Goal: Transaction & Acquisition: Purchase product/service

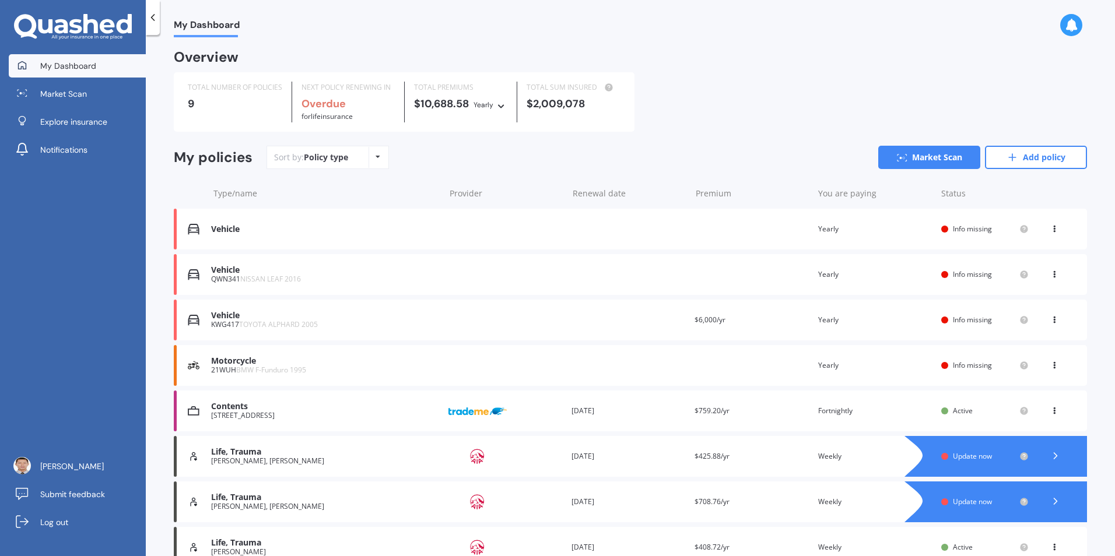
click at [53, 81] on div "My Dashboard Market Scan Explore insurance Notifications" at bounding box center [73, 110] width 146 height 112
click at [56, 89] on span "Market Scan" at bounding box center [63, 94] width 47 height 12
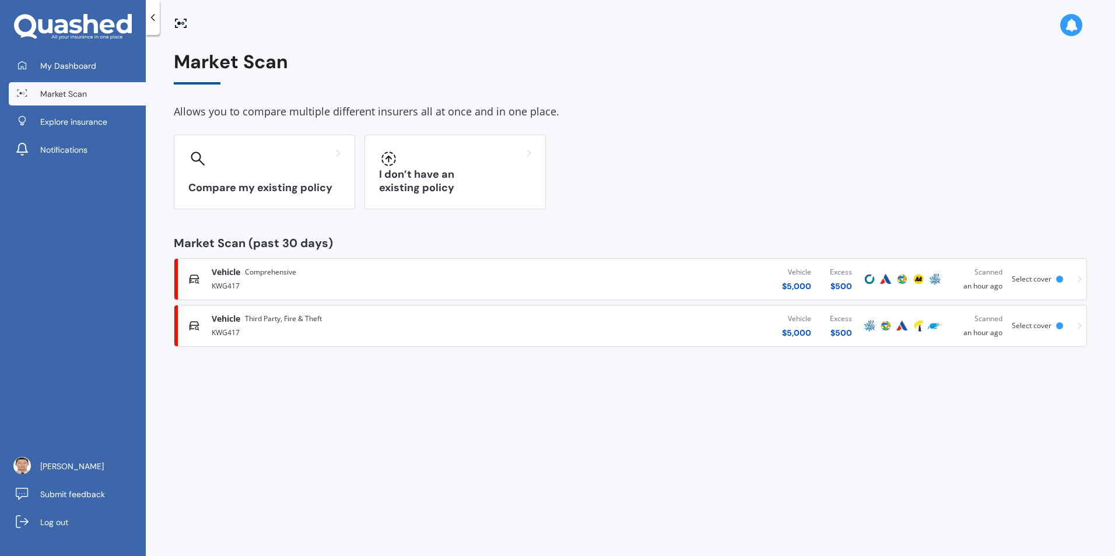
click at [258, 323] on span "Third Party, Fire & Theft" at bounding box center [283, 319] width 77 height 12
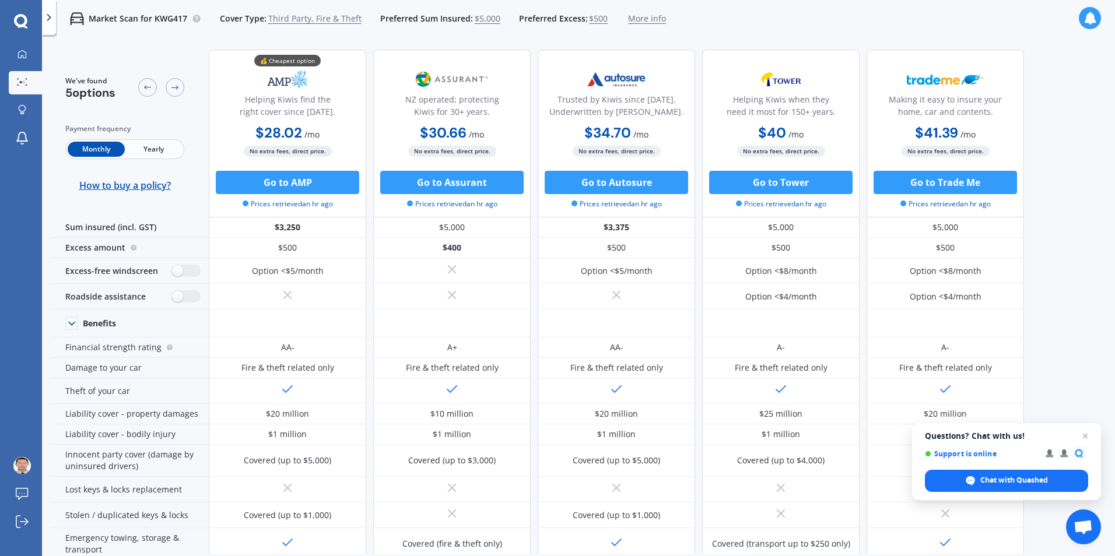
click at [46, 18] on icon at bounding box center [49, 18] width 12 height 12
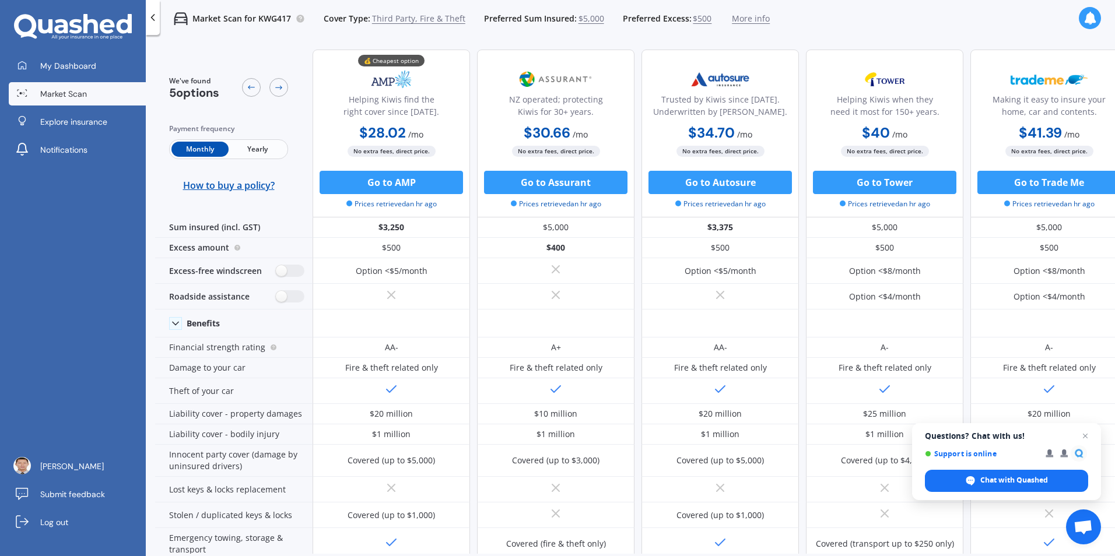
click at [76, 96] on span "Market Scan" at bounding box center [63, 94] width 47 height 12
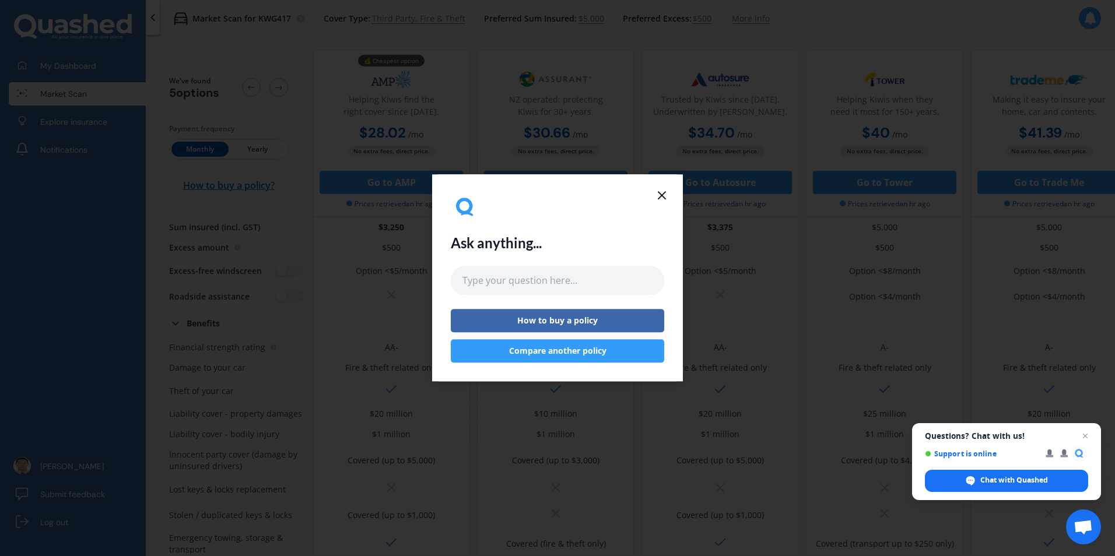
click at [666, 198] on icon at bounding box center [662, 195] width 14 height 14
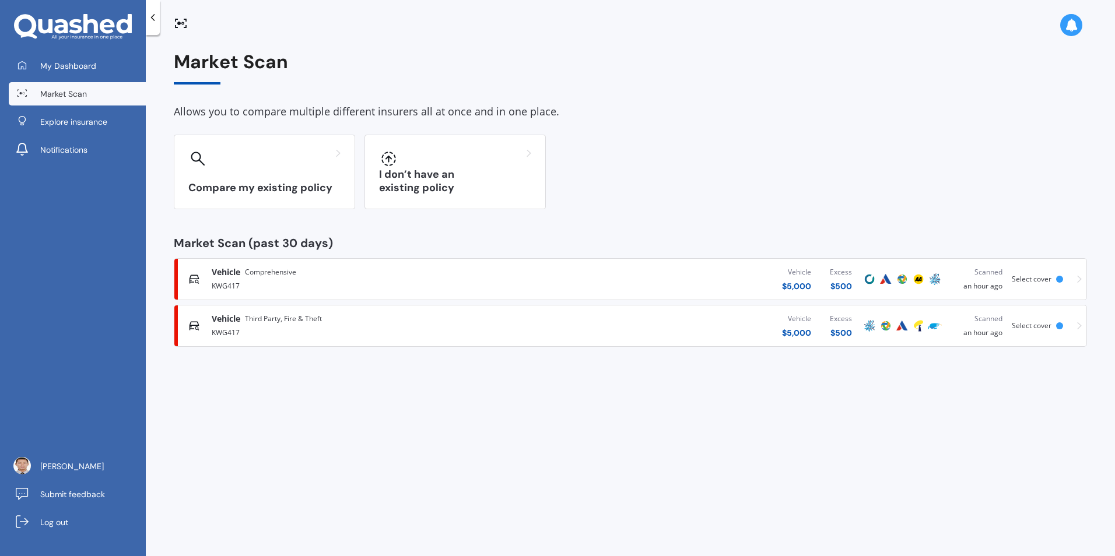
click at [271, 272] on span "Comprehensive" at bounding box center [270, 272] width 51 height 12
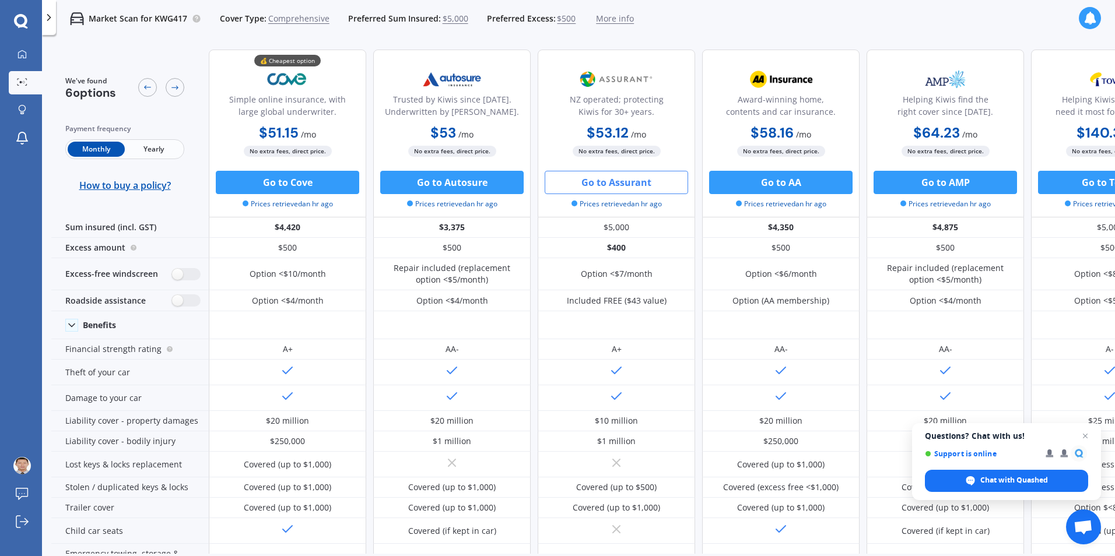
click at [611, 181] on button "Go to Assurant" at bounding box center [616, 182] width 143 height 23
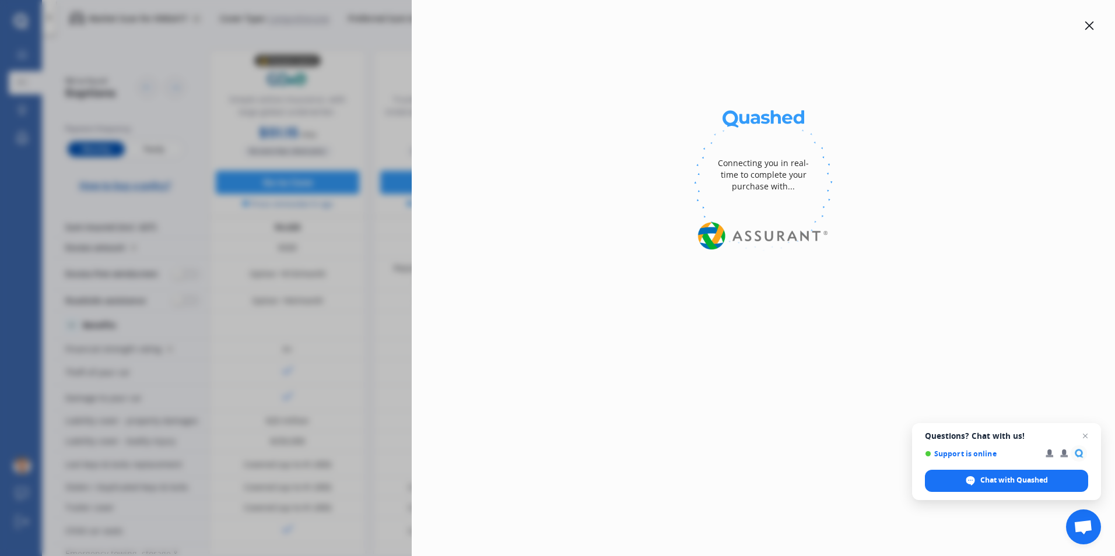
select select "full"
select select "0"
select select "Taranaki"
select select "TOYOTA"
select select "ALPHARD"
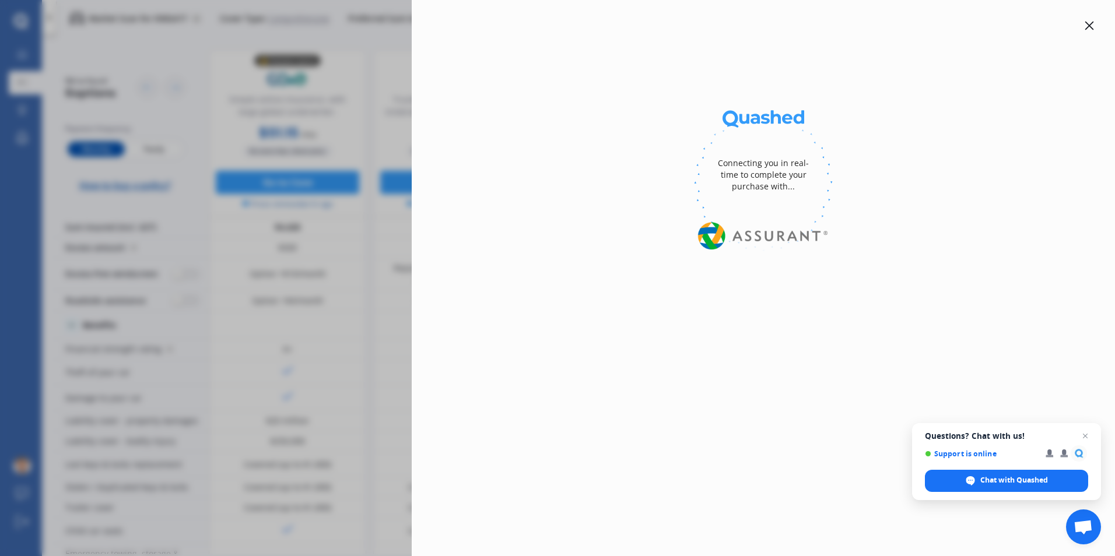
select select "2.4 PETROL"
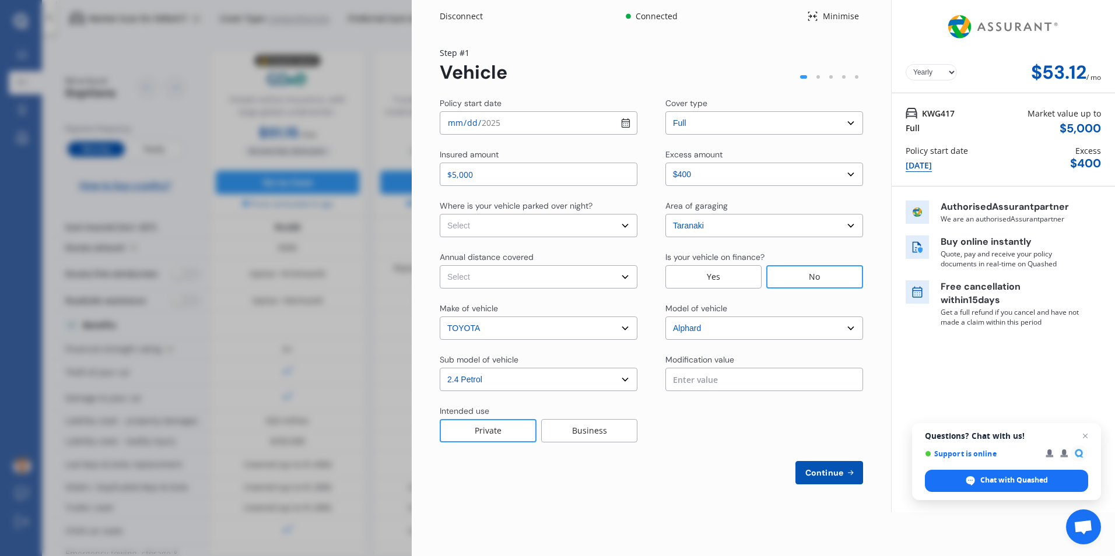
select select "Monthly"
click at [503, 177] on input "$5,000" at bounding box center [539, 174] width 198 height 23
type input "$8,000"
click at [486, 223] on select "Select In a garage On own property On street or road" at bounding box center [539, 225] width 198 height 23
select select "On own property"
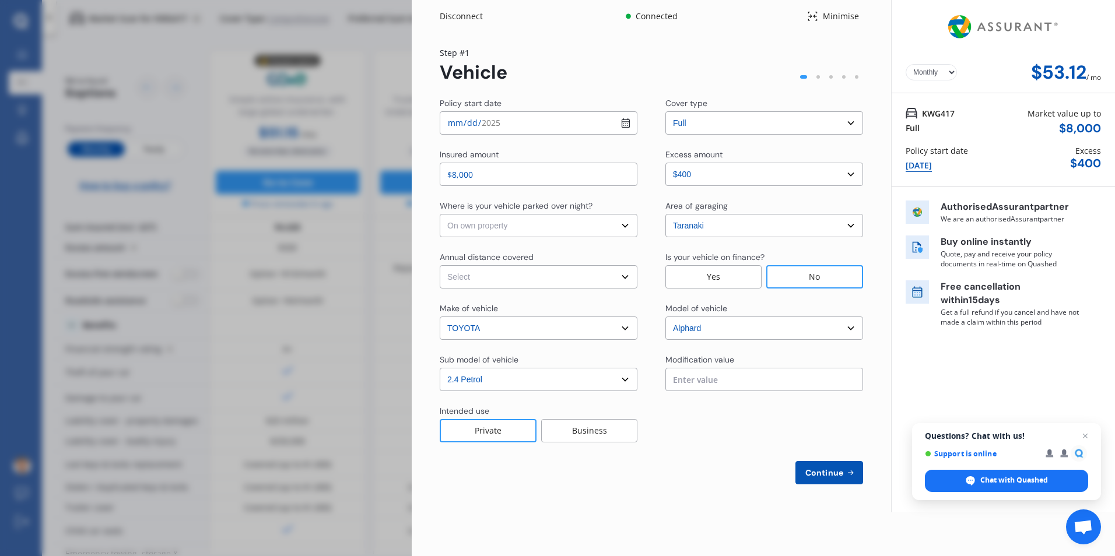
click at [440, 214] on select "Select In a garage On own property On street or road" at bounding box center [539, 225] width 198 height 23
click at [498, 283] on select "Select Low (less than 15,000km per year) Average (15,000-30,000km per year) Hig…" at bounding box center [539, 276] width 198 height 23
select select "15000"
click at [440, 265] on select "Select Low (less than 15,000km per year) Average (15,000-30,000km per year) Hig…" at bounding box center [539, 276] width 198 height 23
click at [485, 329] on select "Select make AC ALFA ROMEO ASTON [PERSON_NAME] AUDI AUSTIN BEDFORD Bentley BMW B…" at bounding box center [539, 328] width 198 height 23
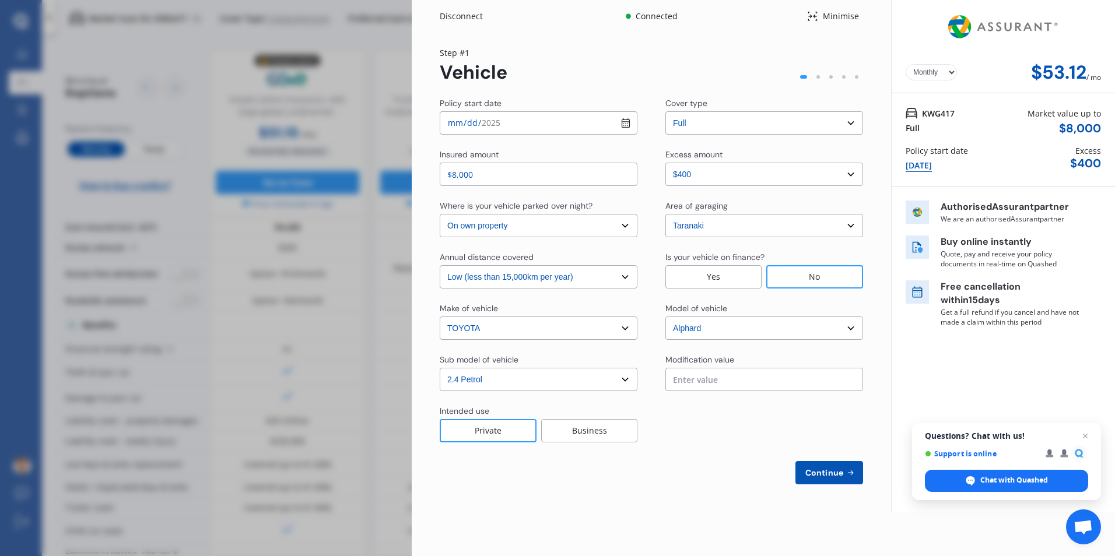
click at [440, 317] on select "Select make AC ALFA ROMEO ASTON [PERSON_NAME] AUDI AUSTIN BEDFORD Bentley BMW B…" at bounding box center [539, 328] width 198 height 23
click at [704, 380] on input "text" at bounding box center [764, 379] width 198 height 23
type input "$0.00"
click at [515, 430] on div "Private" at bounding box center [488, 430] width 97 height 23
click at [815, 479] on button "Continue" at bounding box center [829, 472] width 68 height 23
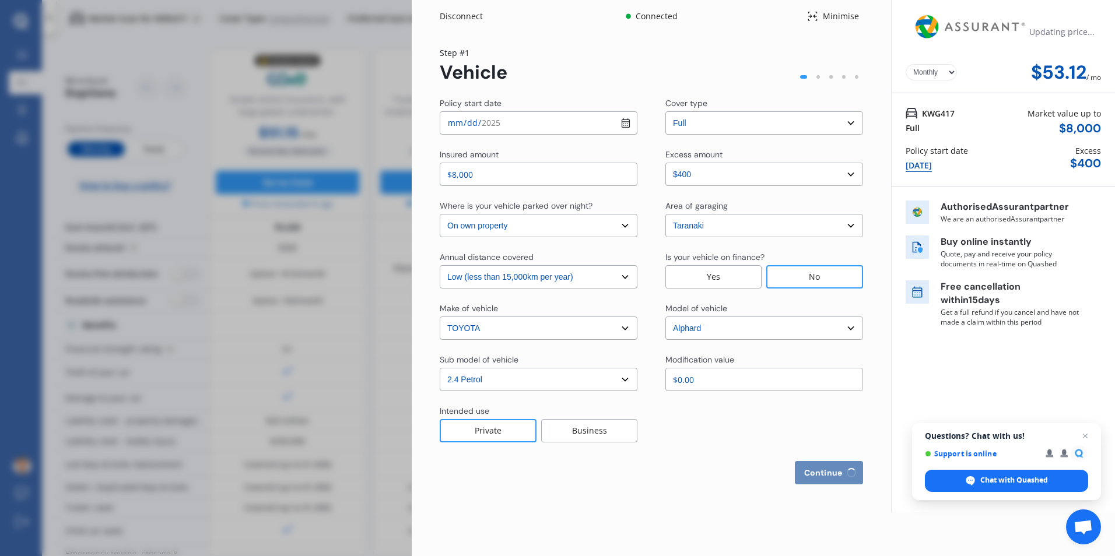
select select "Mr"
select select "04"
select select "11"
select select "1986"
select select "full"
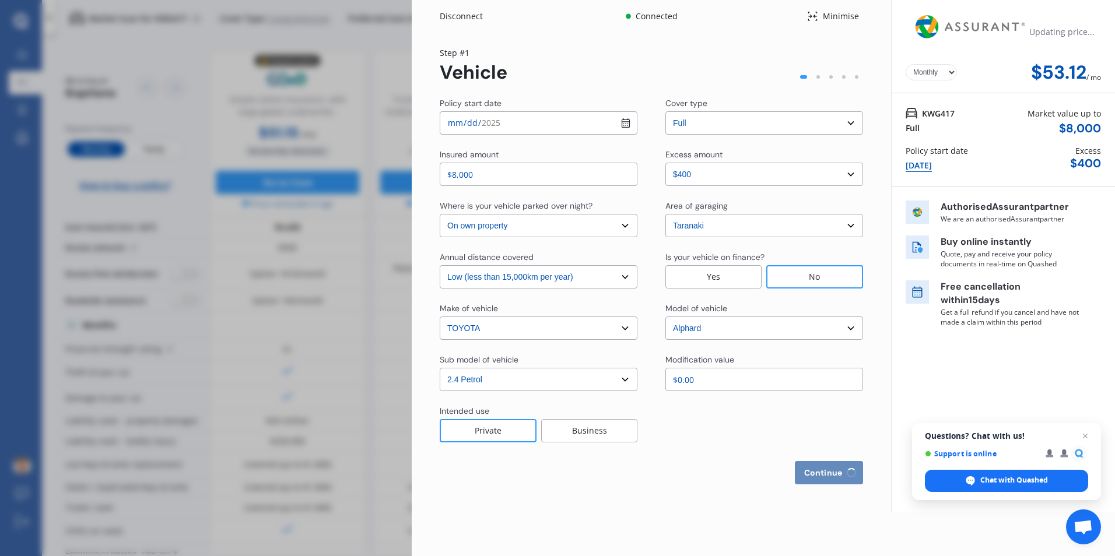
select select "more than 4 years"
select select "[GEOGRAPHIC_DATA]"
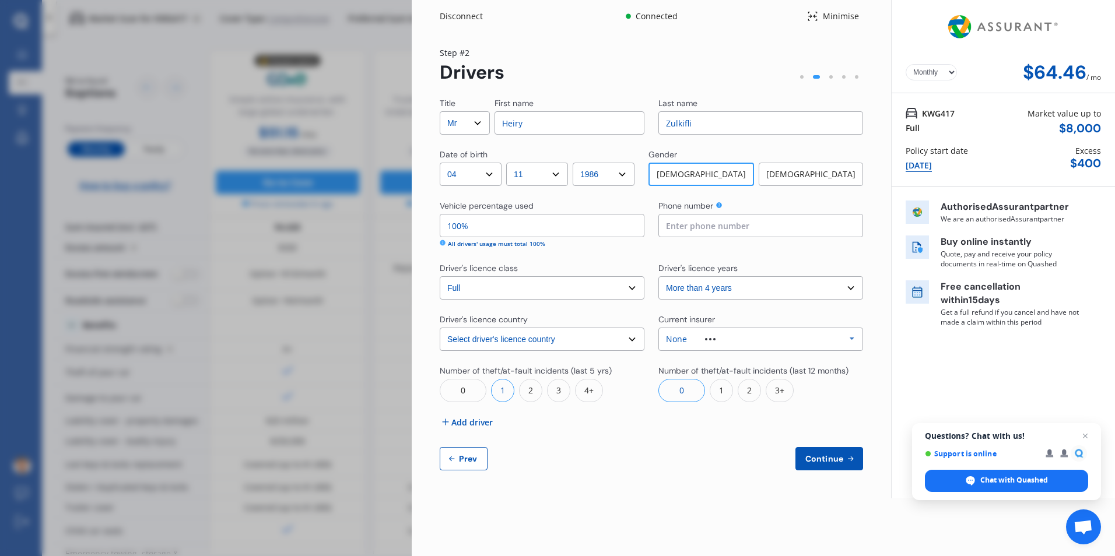
click at [548, 118] on input "Heiry" at bounding box center [569, 122] width 150 height 23
type input "[PERSON_NAME]"
type input "0273586689"
click at [559, 226] on input "100%" at bounding box center [542, 225] width 205 height 23
type input "1%"
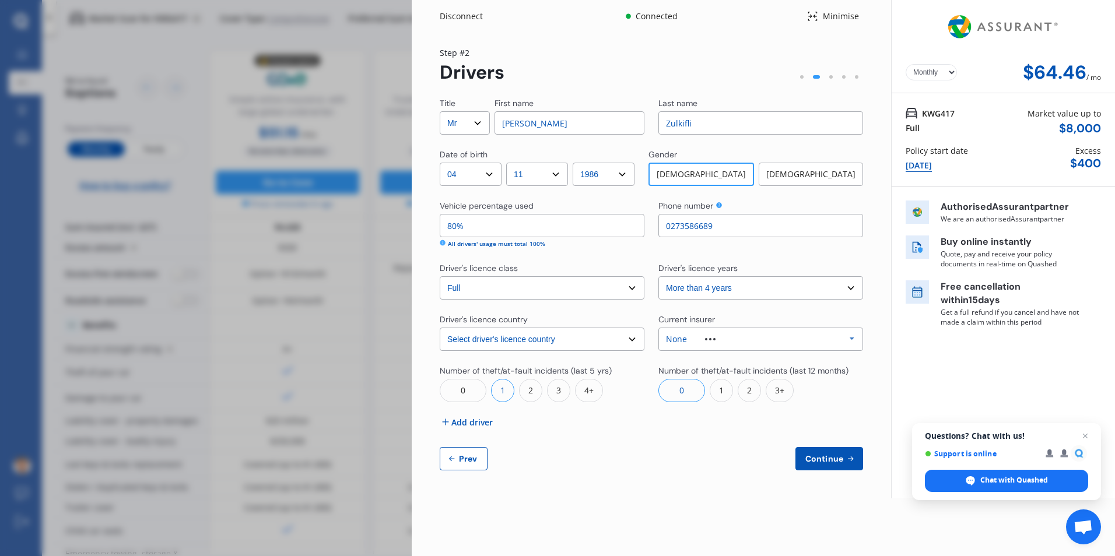
type input "80%"
click at [571, 248] on div "All drivers' usage must total 100%" at bounding box center [542, 244] width 205 height 9
click at [677, 331] on div "None Allianz AAI AMI IAG - NZI/State [PERSON_NAME] Vero Unknown Other Insurer N…" at bounding box center [760, 339] width 205 height 23
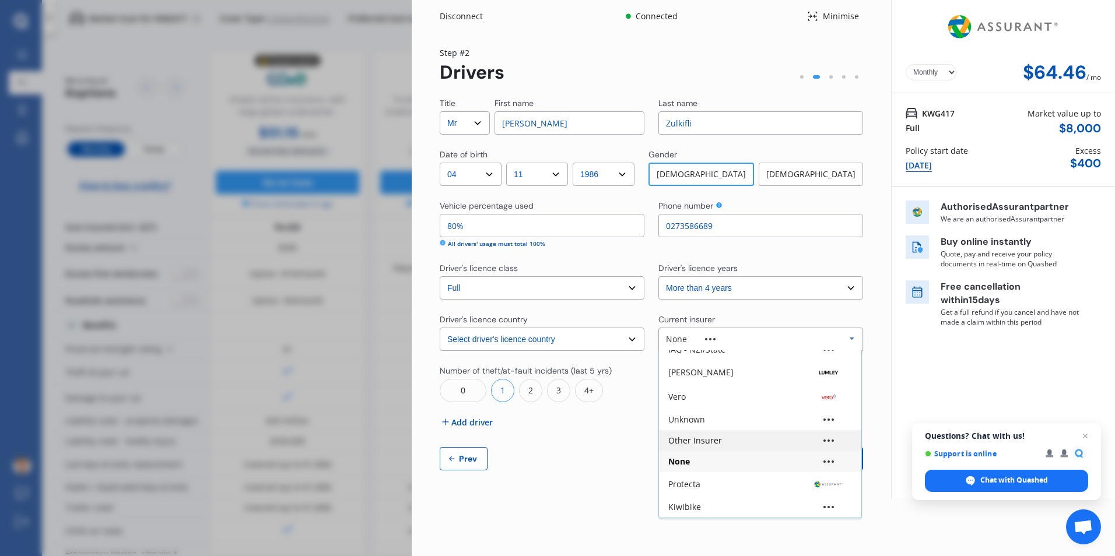
click at [718, 440] on div "Other Insurer" at bounding box center [695, 441] width 54 height 8
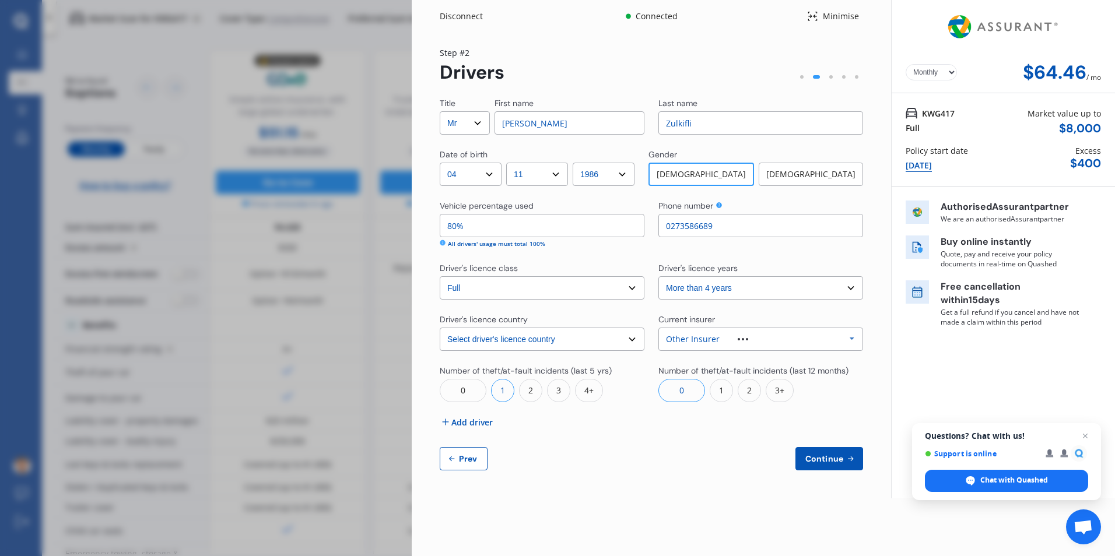
click at [684, 394] on div "0" at bounding box center [681, 390] width 47 height 23
click at [465, 420] on span "Add driver" at bounding box center [471, 422] width 41 height 12
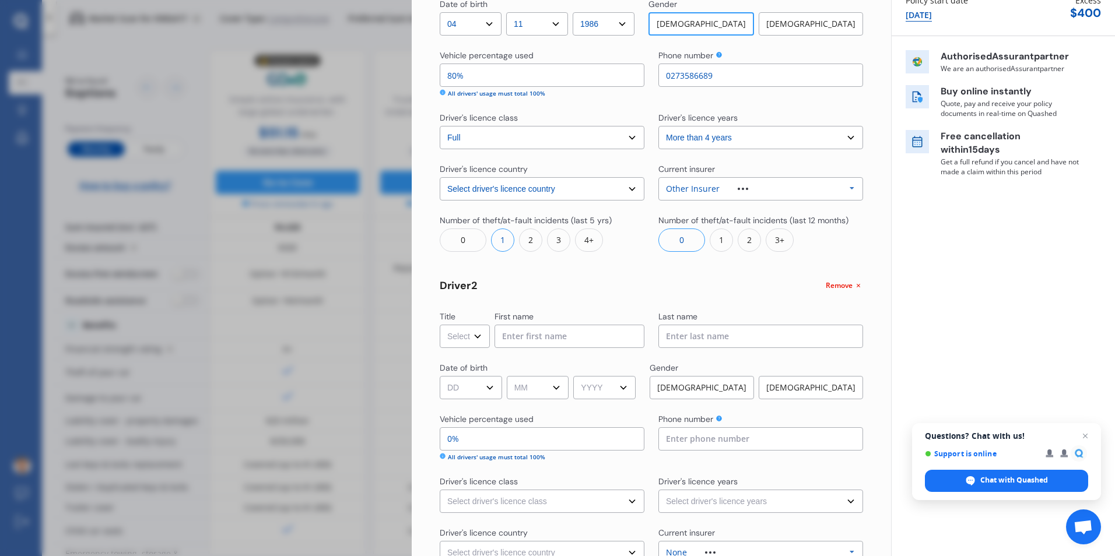
scroll to position [175, 0]
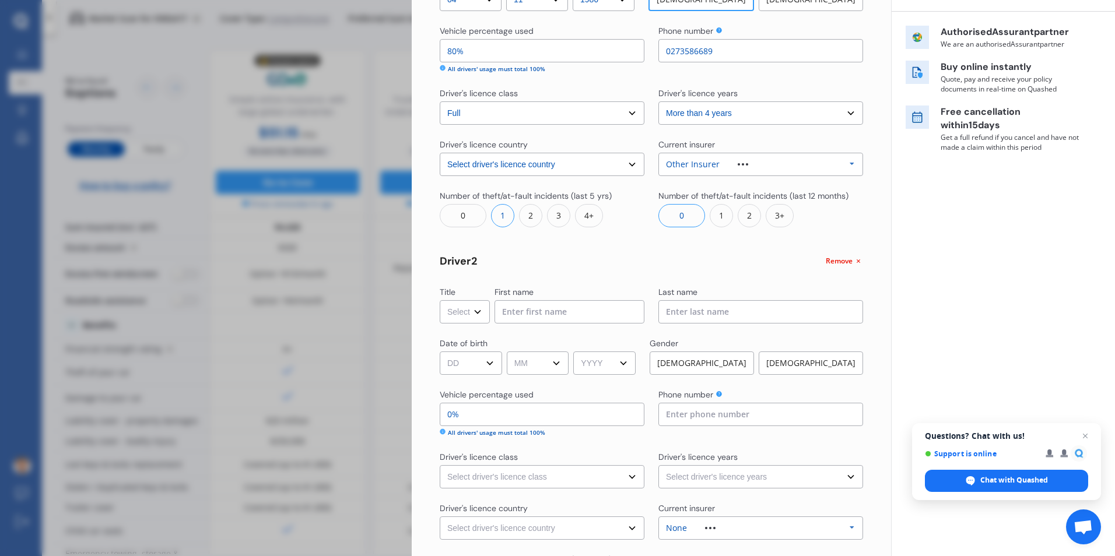
click at [456, 310] on select "Select Mr Mrs Miss Ms Dr" at bounding box center [465, 311] width 50 height 23
select select "Ms"
click at [440, 300] on select "Select Mr Mrs Miss Ms Dr" at bounding box center [465, 311] width 50 height 23
click at [530, 312] on input at bounding box center [569, 311] width 150 height 23
type input "[PERSON_NAME]"
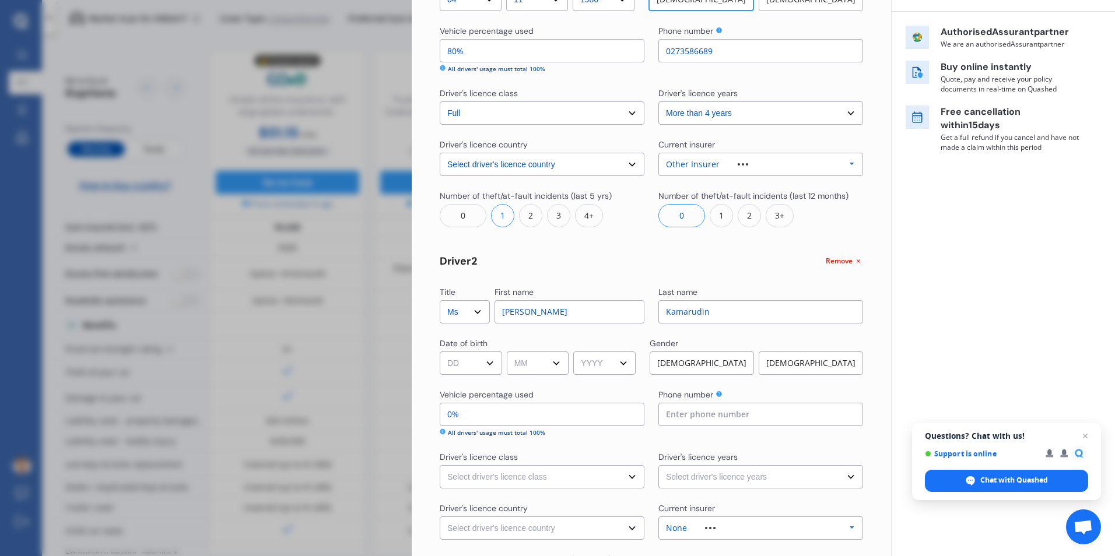
type input "Kamarudin"
click at [477, 360] on select "DD 01 02 03 04 05 06 07 08 09 10 11 12 13 14 15 16 17 18 19 20 21 22 23 24 25 2…" at bounding box center [471, 363] width 62 height 23
select select "18"
click at [440, 352] on select "DD 01 02 03 04 05 06 07 08 09 10 11 12 13 14 15 16 17 18 19 20 21 22 23 24 25 2…" at bounding box center [471, 363] width 62 height 23
click at [522, 369] on select "MM 01 02 03 04 05 06 07 08 09 10 11 12" at bounding box center [538, 363] width 62 height 23
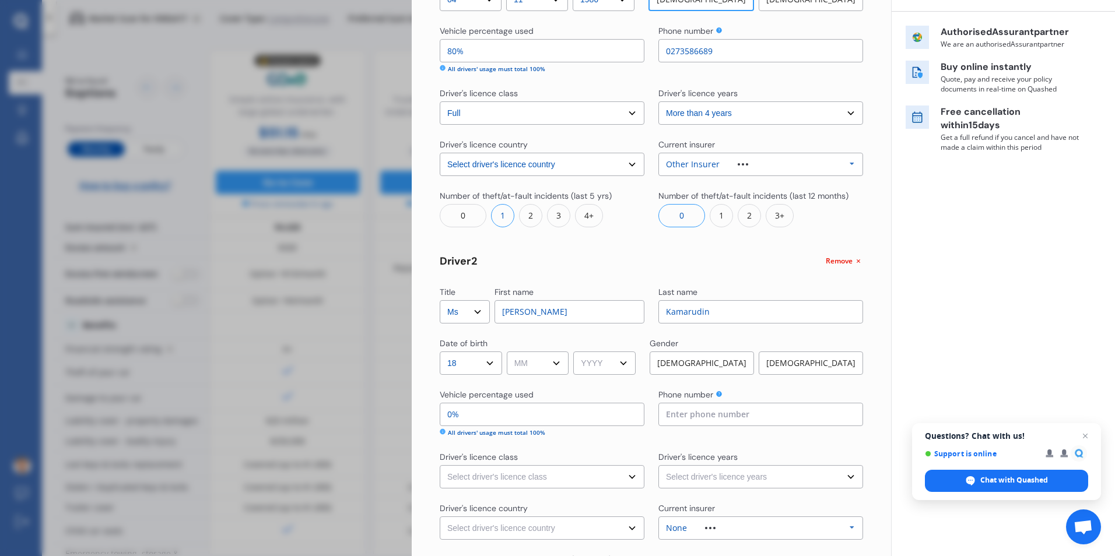
select select "06"
click at [508, 352] on select "MM 01 02 03 04 05 06 07 08 09 10 11 12" at bounding box center [538, 363] width 62 height 23
click at [589, 362] on select "YYYY 2009 2008 2007 2006 2005 2004 2003 2002 2001 2000 1999 1998 1997 1996 1995…" at bounding box center [604, 363] width 62 height 23
select select "1987"
click at [577, 352] on select "YYYY 2009 2008 2007 2006 2005 2004 2003 2002 2001 2000 1999 1998 1997 1996 1995…" at bounding box center [604, 363] width 62 height 23
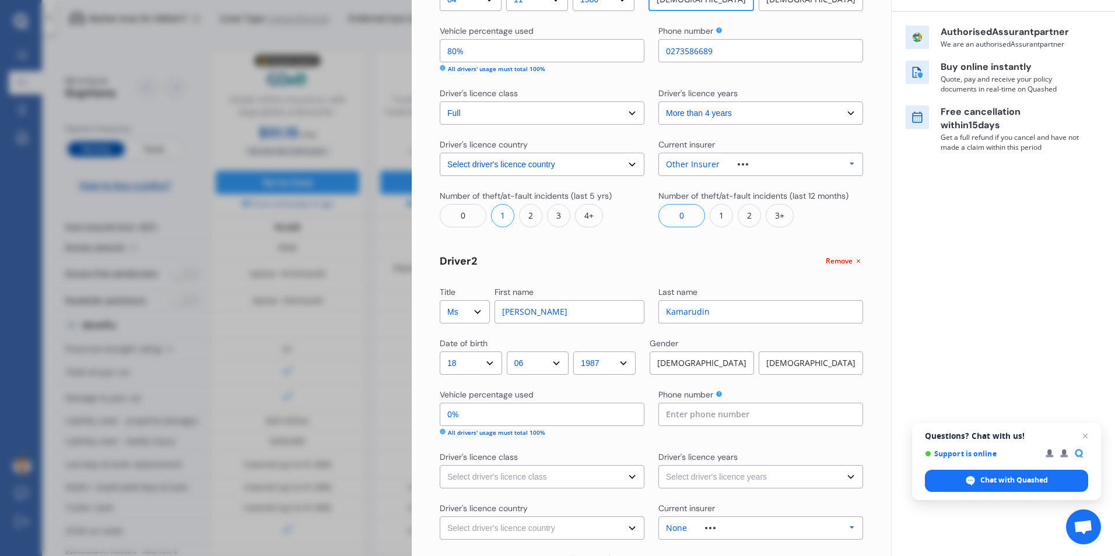
click at [795, 362] on div "[DEMOGRAPHIC_DATA]" at bounding box center [811, 363] width 104 height 23
click at [523, 419] on input "0%" at bounding box center [542, 414] width 205 height 23
type input "98%"
type input "02%"
type input "80%"
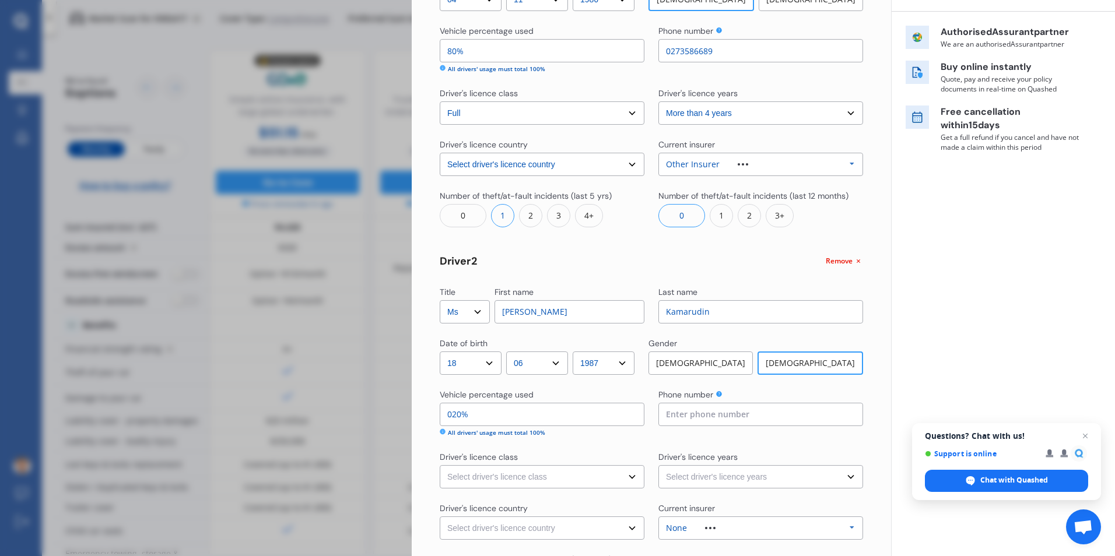
type input "20%"
click at [690, 414] on input at bounding box center [760, 414] width 205 height 23
type input "02108456520"
click at [645, 389] on div "Vehicle percentage used 20% All drivers' usage must total 100% Phone number [PH…" at bounding box center [651, 413] width 423 height 48
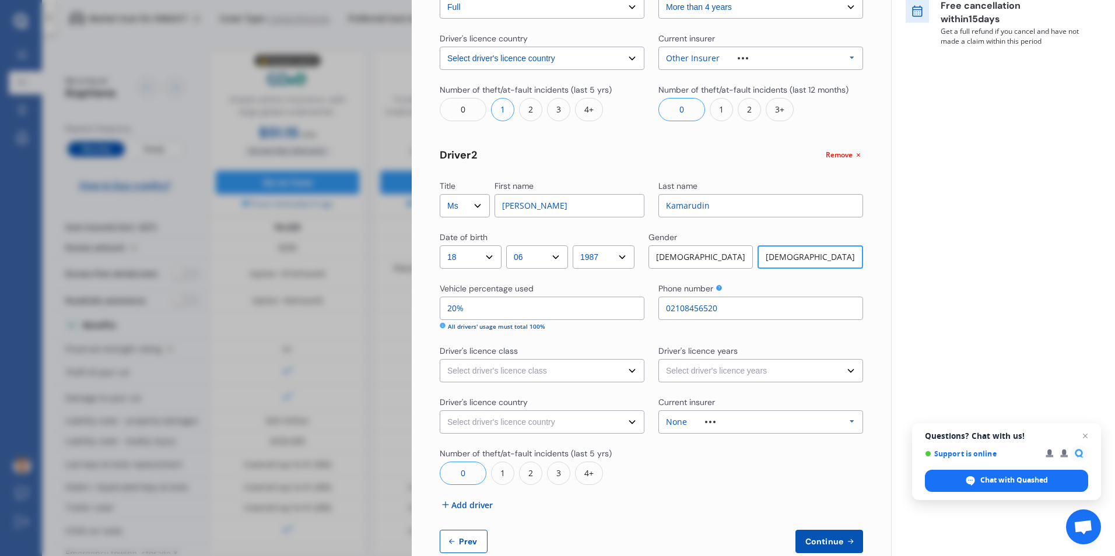
scroll to position [292, 0]
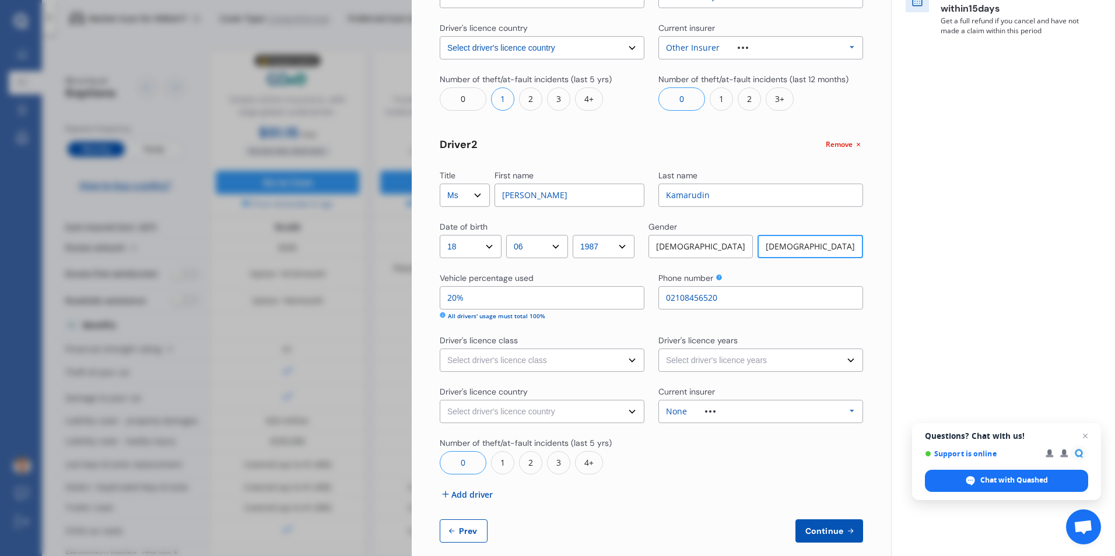
click at [468, 358] on select "Select driver's licence class None Learner Restricted Full" at bounding box center [542, 360] width 205 height 23
select select "full"
click at [440, 349] on select "Select driver's licence class None Learner Restricted Full" at bounding box center [542, 360] width 205 height 23
click at [718, 364] on select "Select driver's licence years Less than 1 year 1-2 years 2-4 years More than 4 …" at bounding box center [760, 360] width 205 height 23
select select "more than 4 years"
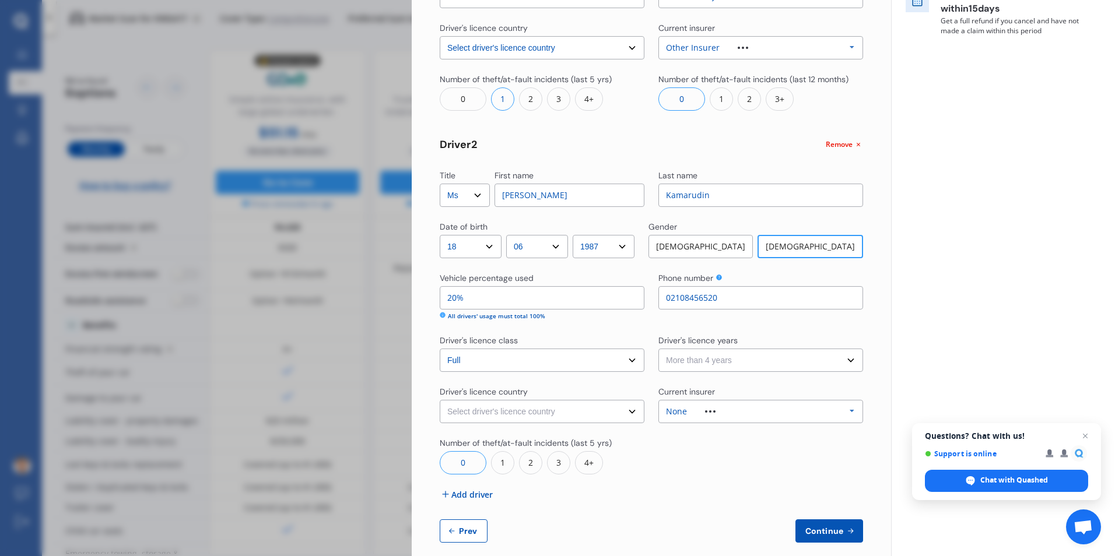
click at [658, 349] on select "Select driver's licence years Less than 1 year 1-2 years 2-4 years More than 4 …" at bounding box center [760, 360] width 205 height 23
click at [458, 460] on div "0" at bounding box center [463, 462] width 47 height 23
click at [729, 412] on div at bounding box center [710, 411] width 47 height 2
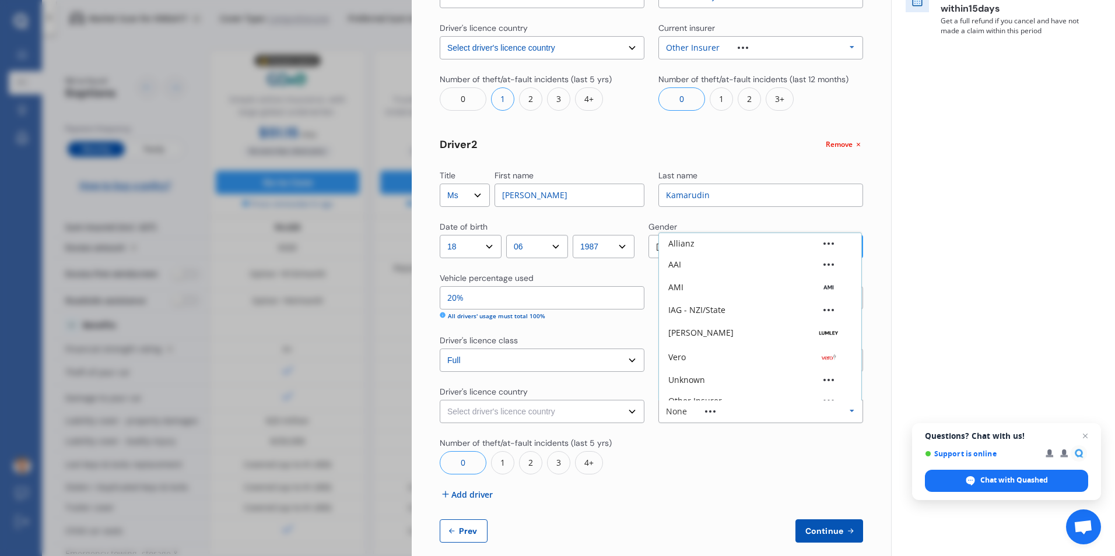
scroll to position [32, 0]
click at [690, 365] on div "Other Insurer" at bounding box center [695, 369] width 54 height 8
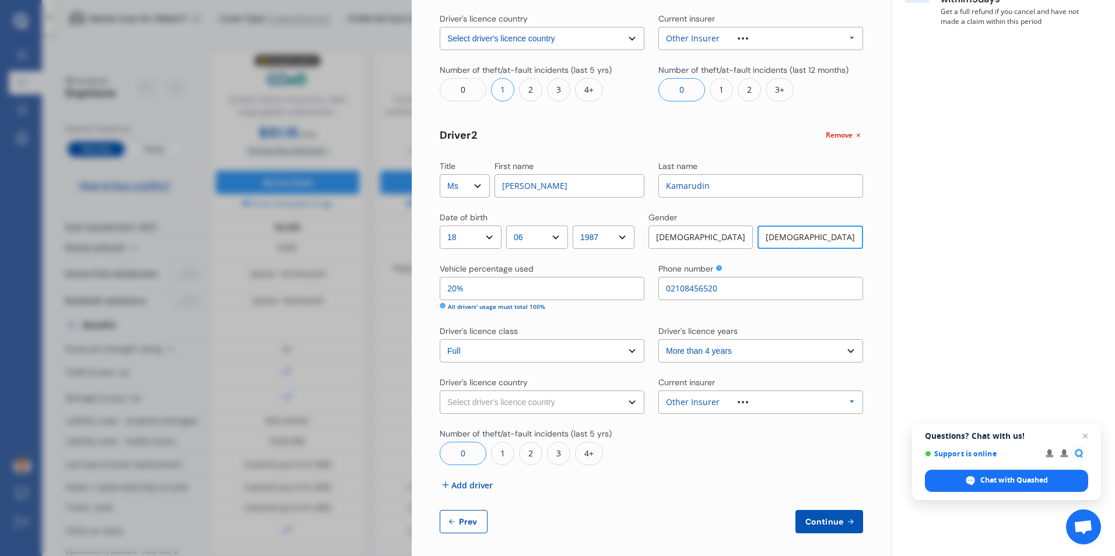
scroll to position [306, 0]
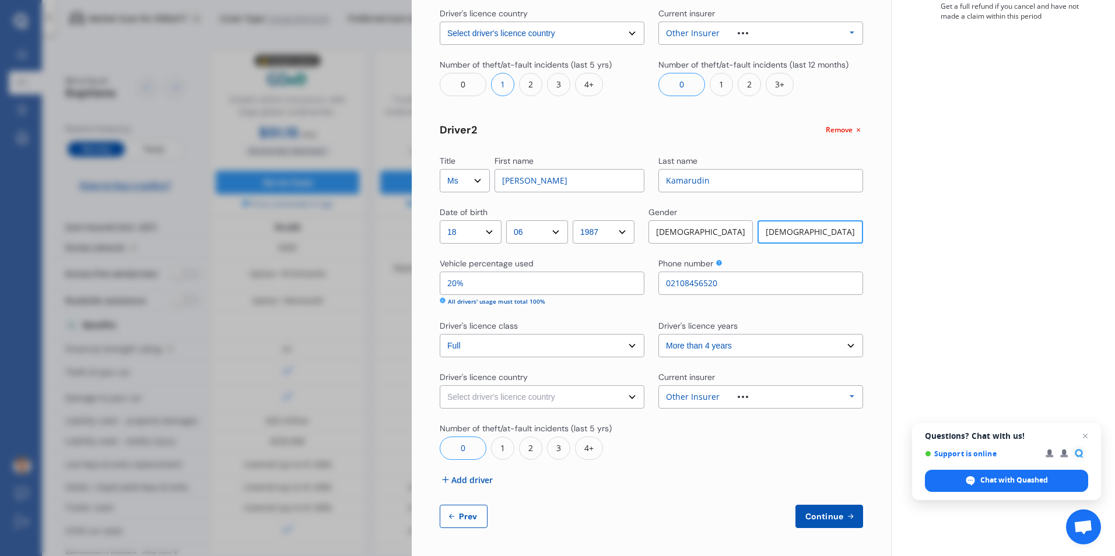
click at [846, 516] on icon at bounding box center [850, 516] width 10 height 9
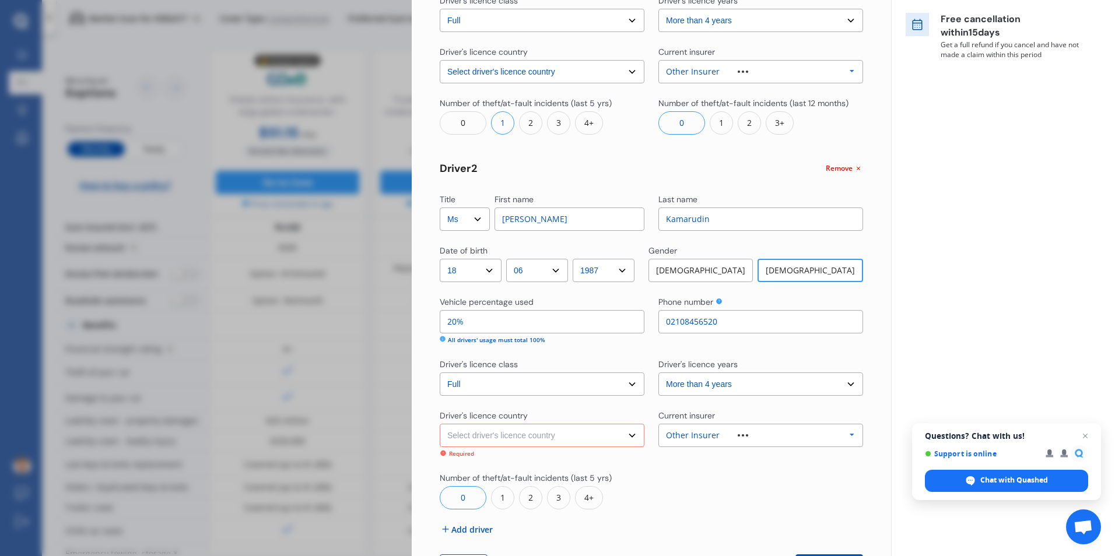
scroll to position [248, 0]
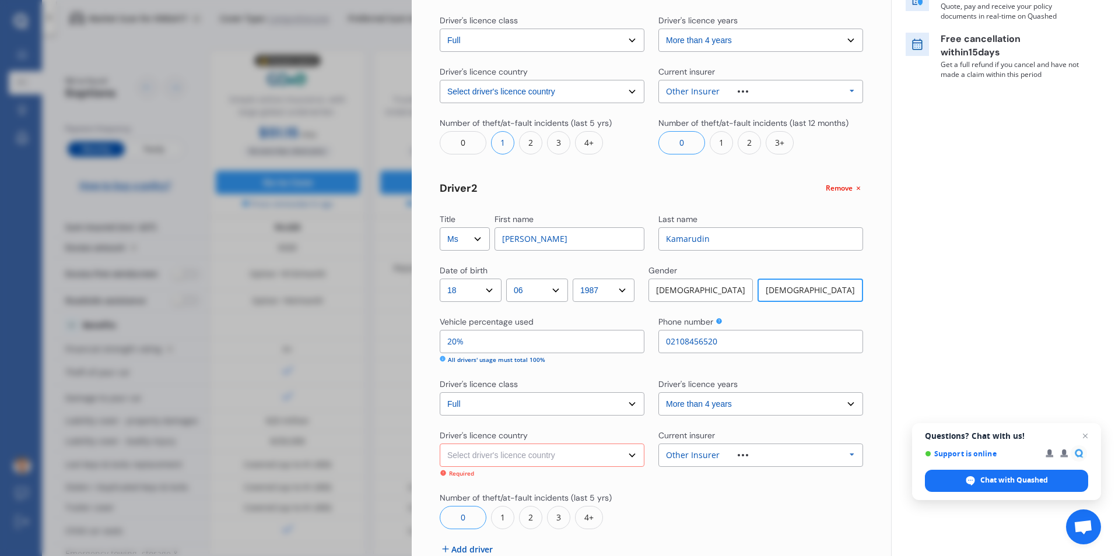
click at [464, 141] on div "0" at bounding box center [463, 142] width 47 height 23
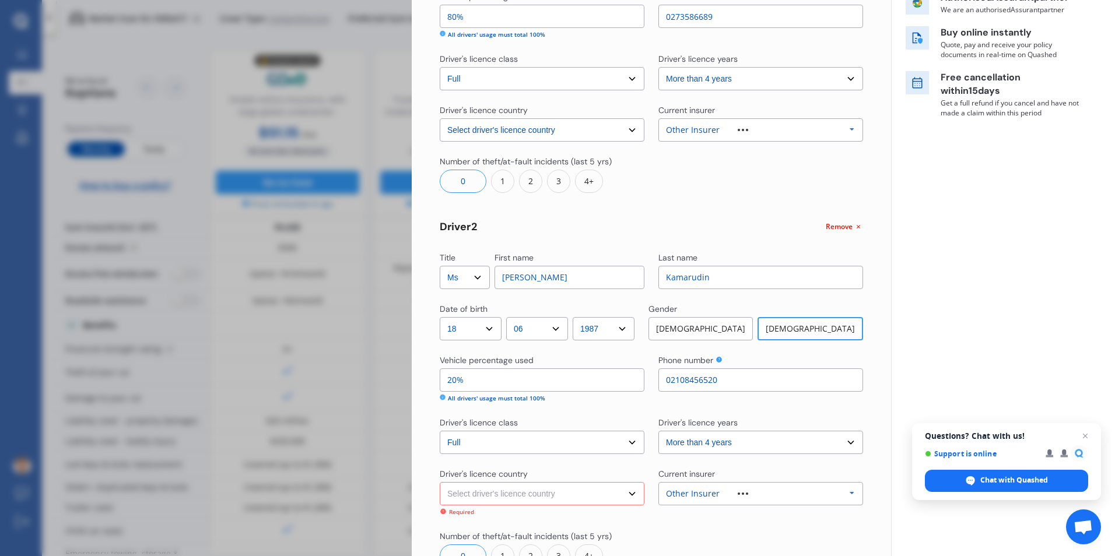
scroll to position [189, 0]
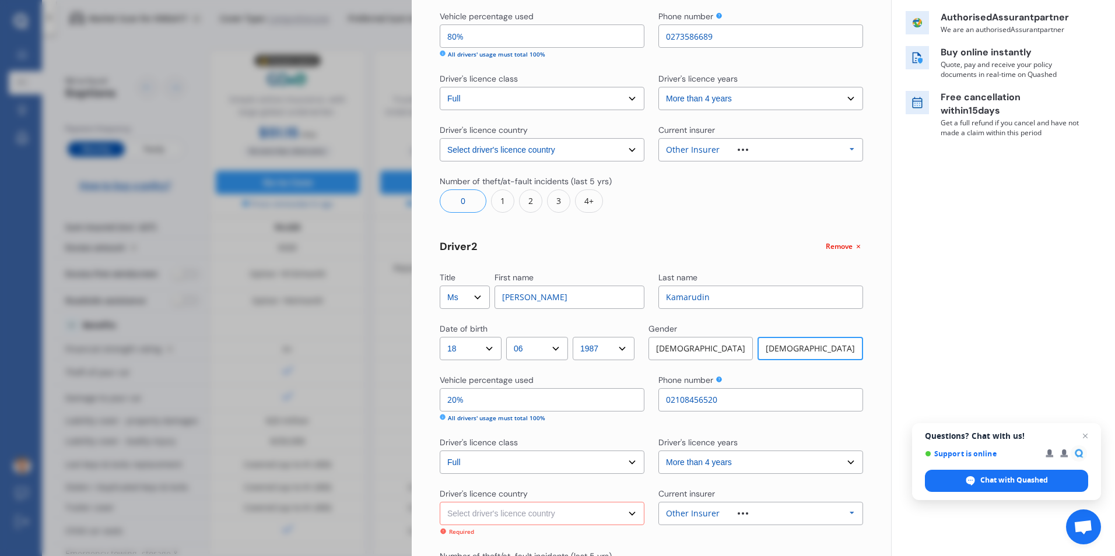
click at [503, 202] on div "1" at bounding box center [502, 200] width 23 height 23
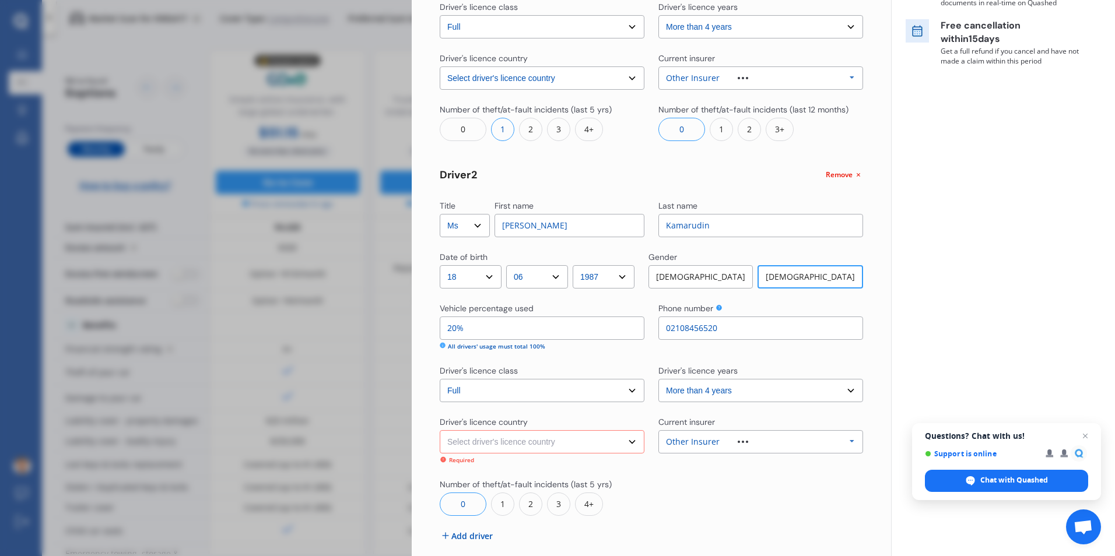
scroll to position [317, 0]
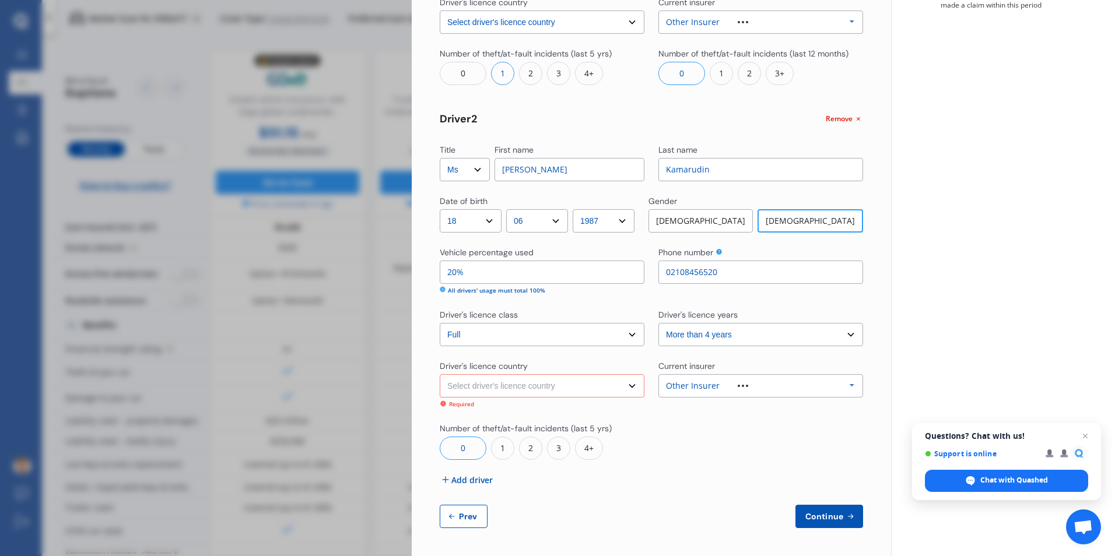
click at [819, 516] on span "Continue" at bounding box center [824, 516] width 43 height 9
click at [510, 384] on select "Select driver's licence country [GEOGRAPHIC_DATA] [GEOGRAPHIC_DATA] [GEOGRAPHIC…" at bounding box center [542, 385] width 205 height 23
select select "[GEOGRAPHIC_DATA]"
click at [440, 385] on select "Select driver's licence country [GEOGRAPHIC_DATA] [GEOGRAPHIC_DATA] [GEOGRAPHIC…" at bounding box center [542, 385] width 205 height 23
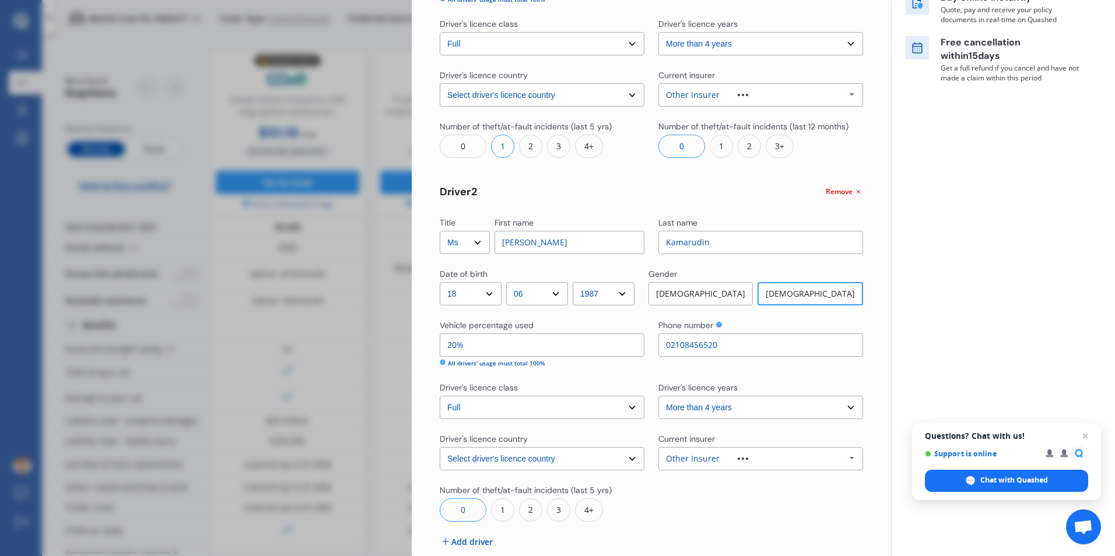
scroll to position [306, 0]
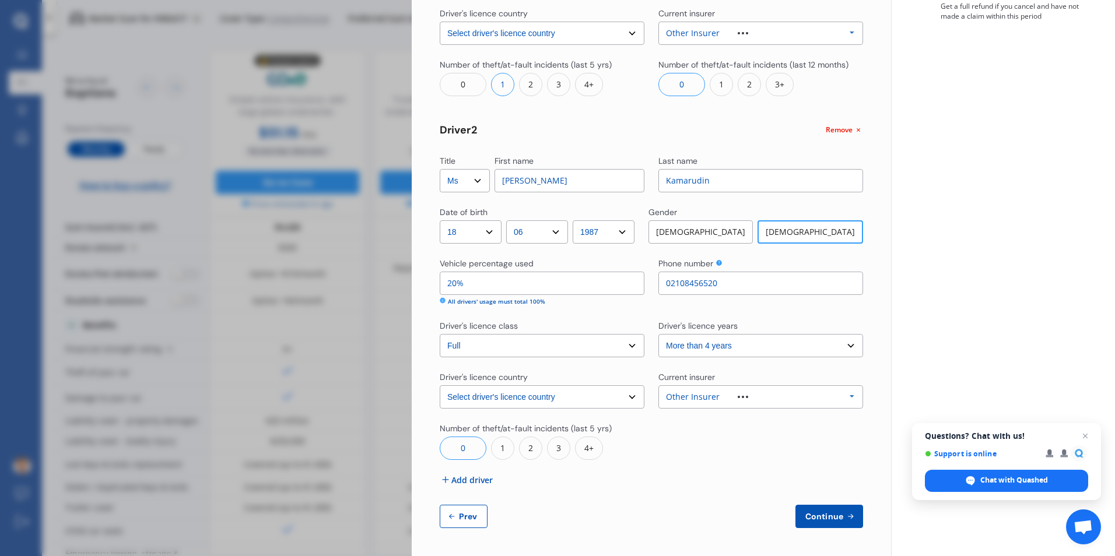
click at [813, 509] on button "Continue" at bounding box center [829, 516] width 68 height 23
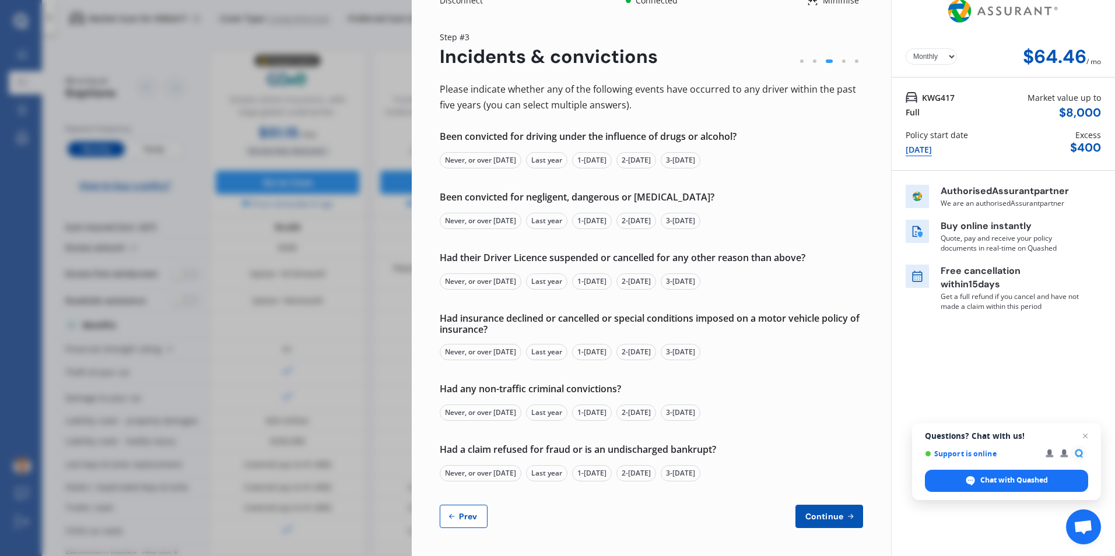
scroll to position [0, 0]
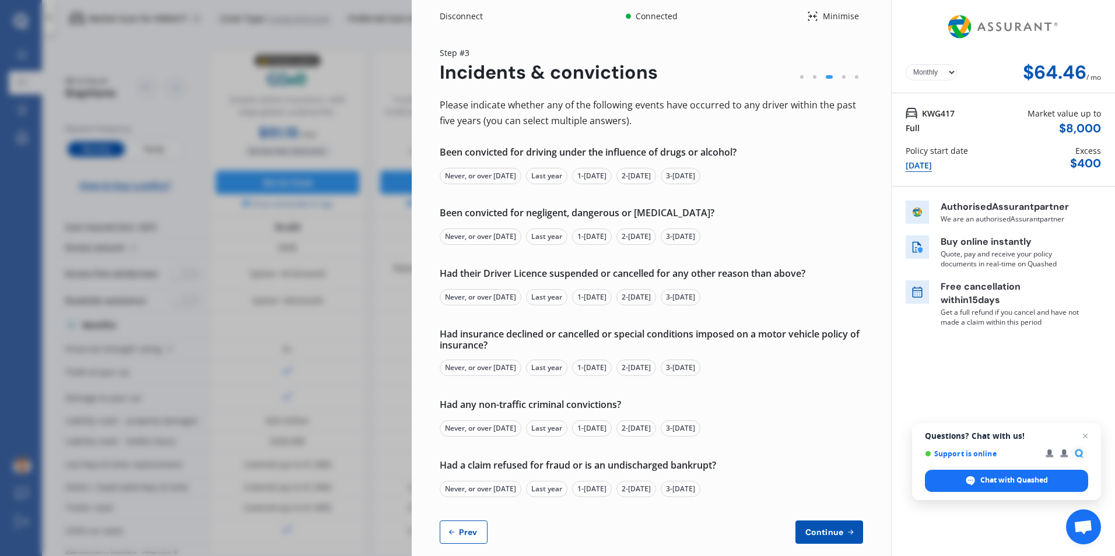
click at [288, 179] on div "Disconnect Connected Minimise Yearly Monthly $64.46 / mo Step # 3 Incidents & c…" at bounding box center [557, 278] width 1115 height 556
click at [294, 59] on div "Disconnect Connected Minimise Yearly Monthly $64.46 / mo Step # 3 Incidents & c…" at bounding box center [557, 278] width 1115 height 556
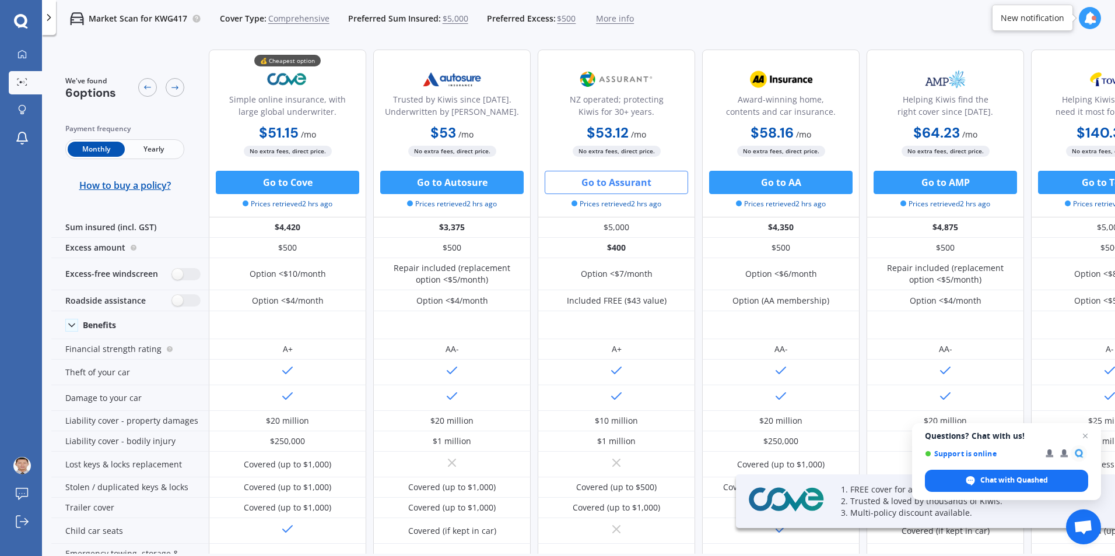
click at [16, 79] on div at bounding box center [21, 82] width 17 height 9
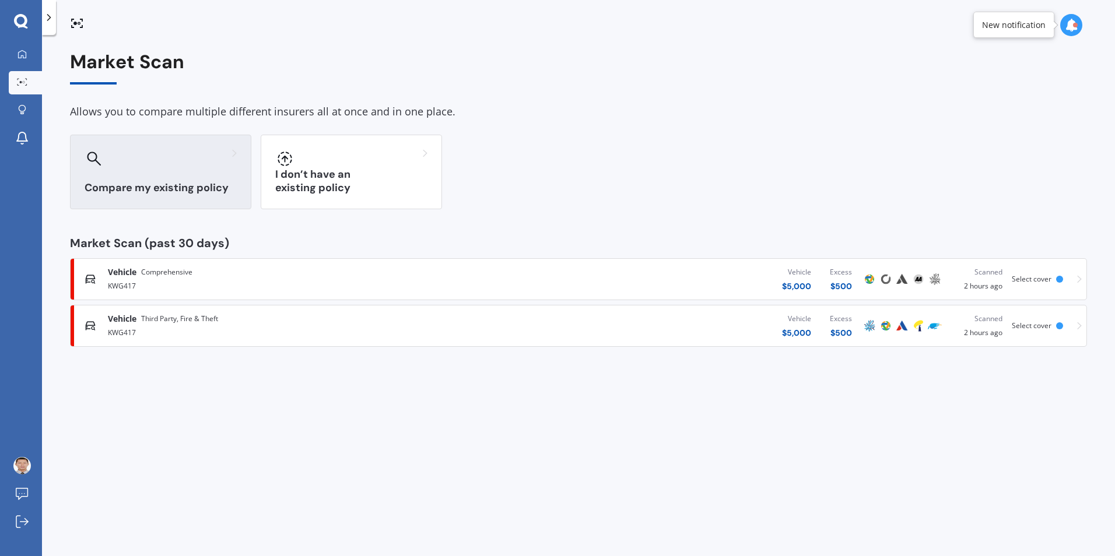
click at [175, 176] on div "Compare my existing policy" at bounding box center [160, 172] width 181 height 75
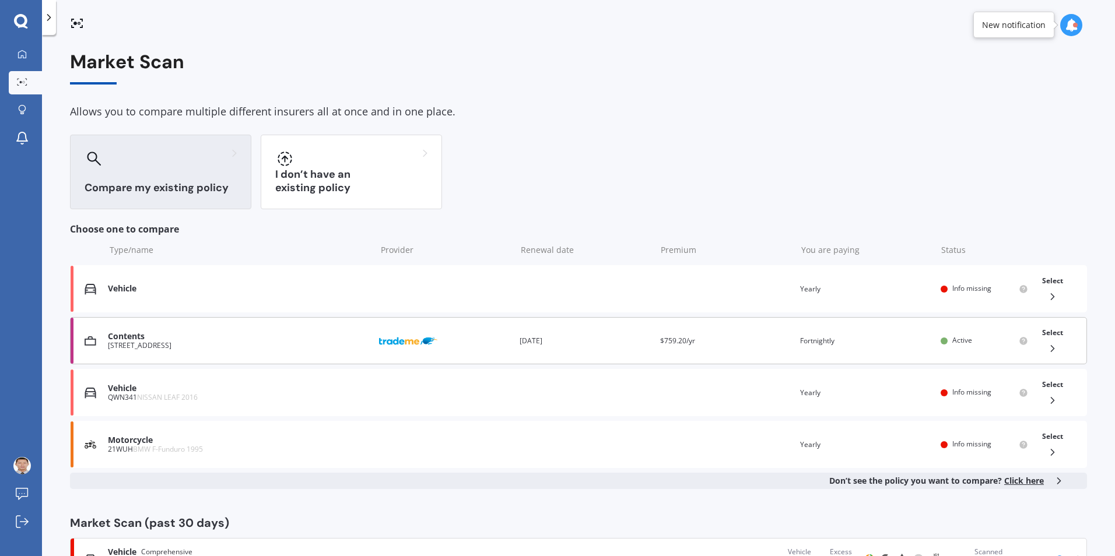
click at [1042, 334] on span "Select" at bounding box center [1052, 333] width 21 height 10
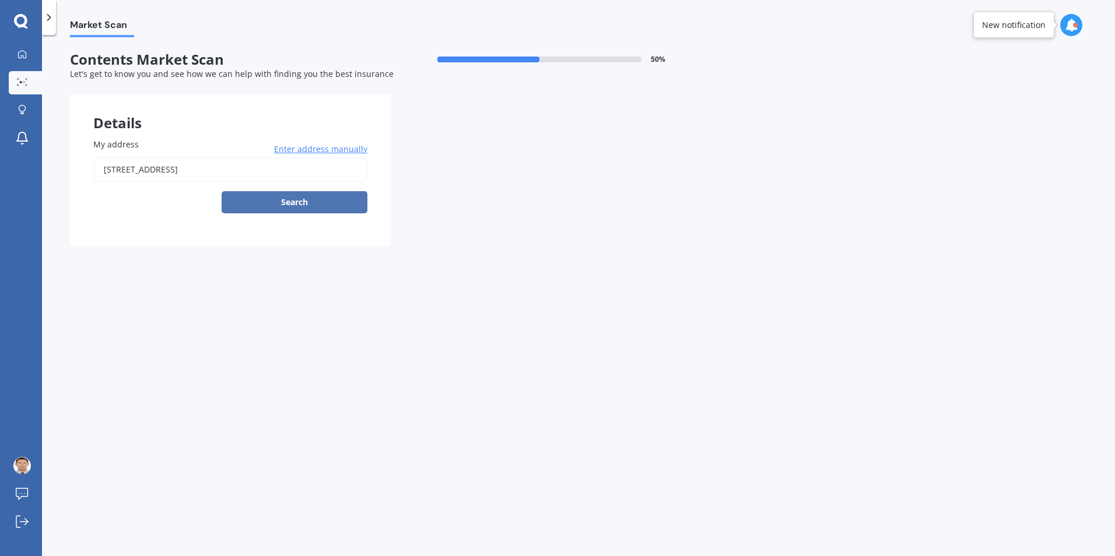
click at [278, 201] on button "Search" at bounding box center [295, 202] width 146 height 22
type input "[STREET_ADDRESS]"
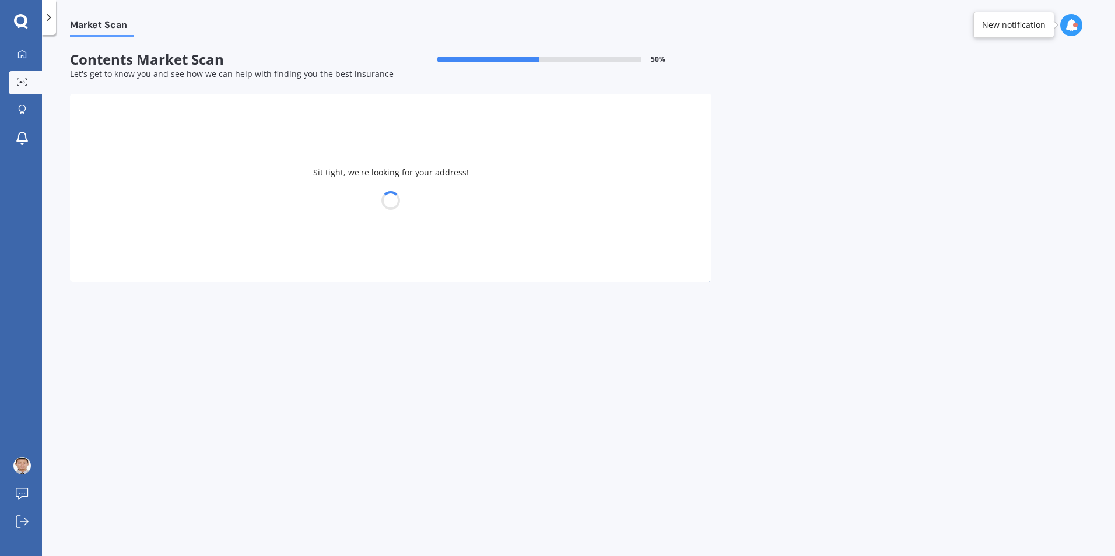
select select "04"
select select "11"
select select "1986"
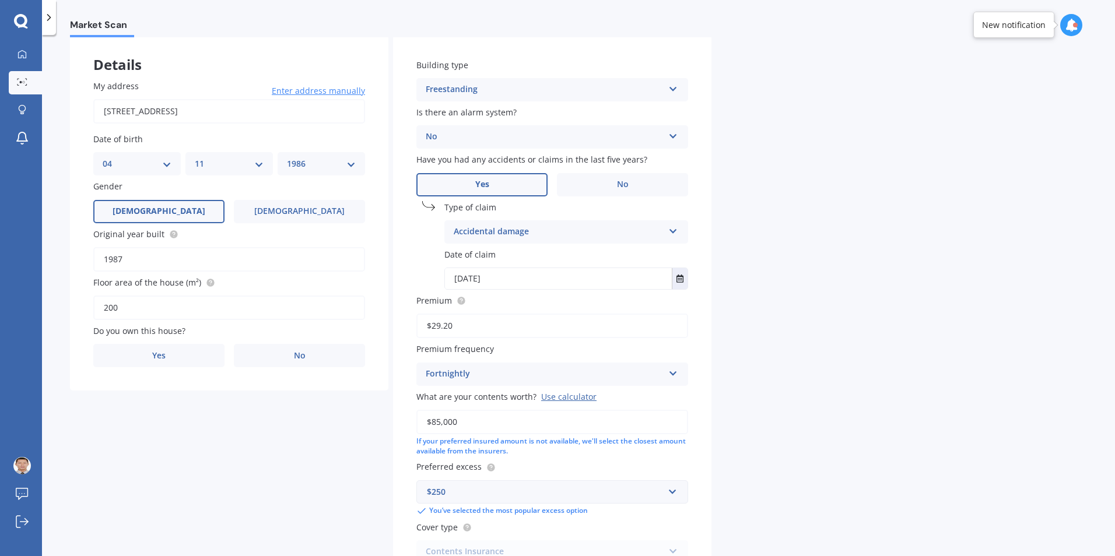
scroll to position [117, 0]
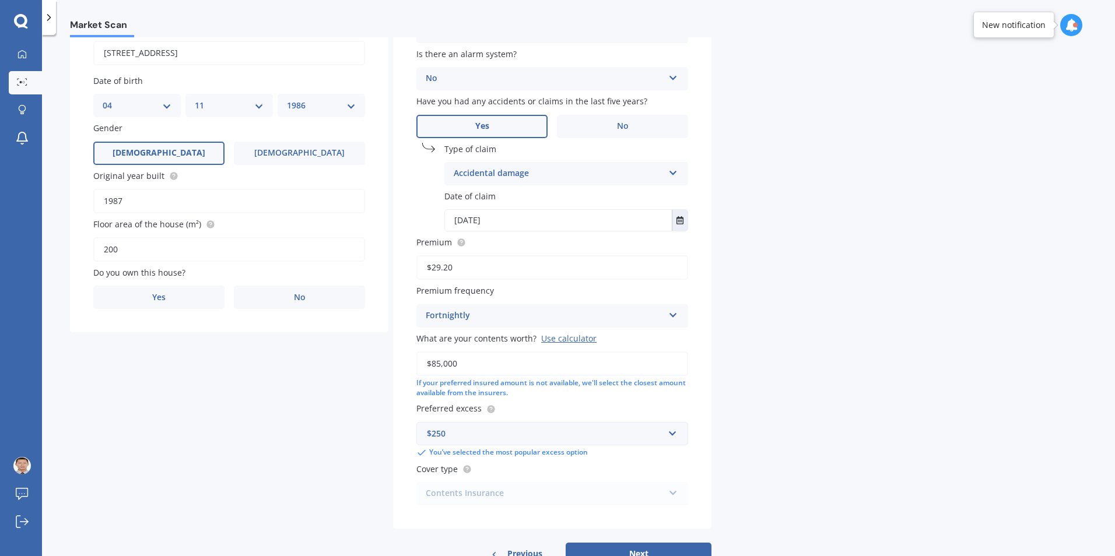
click at [576, 339] on div "Use calculator" at bounding box center [568, 338] width 55 height 11
click at [576, 352] on input "$85,000" at bounding box center [552, 364] width 272 height 24
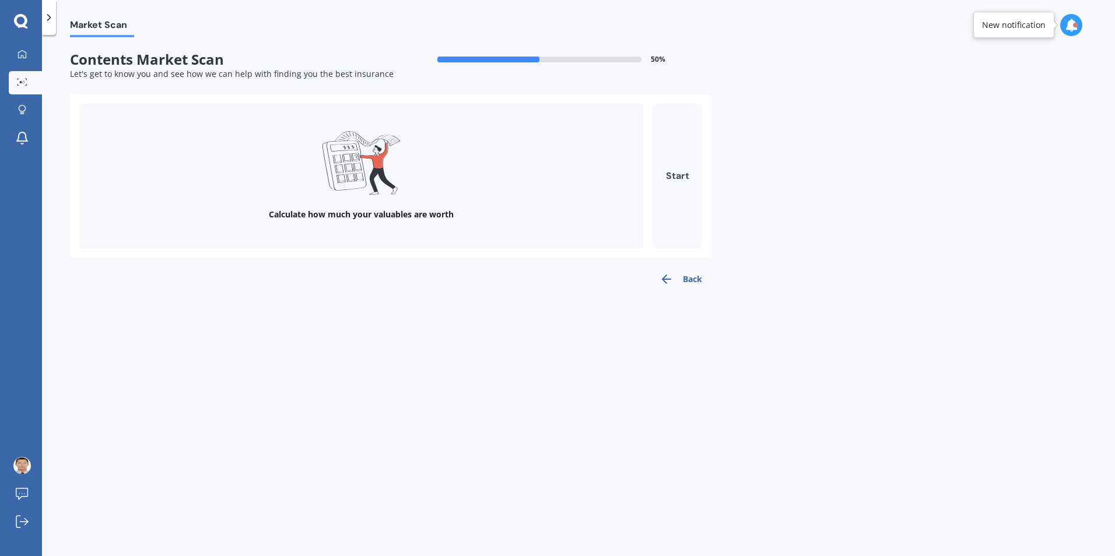
click at [676, 171] on button "Start" at bounding box center [677, 176] width 50 height 146
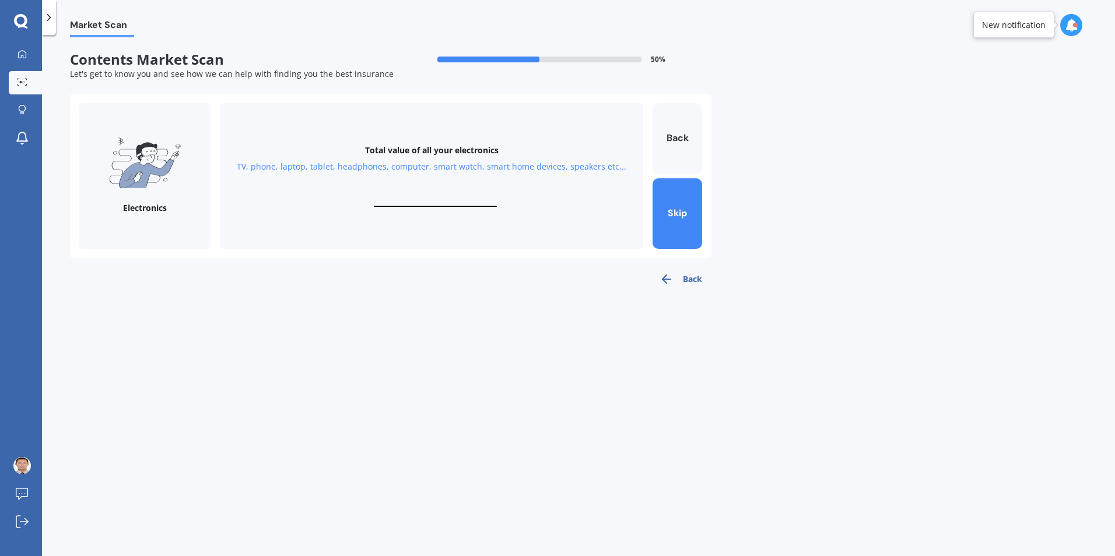
click at [423, 195] on div "Total value of all your electronics TV, phone, laptop, tablet, headphones, comp…" at bounding box center [431, 176] width 423 height 146
click at [426, 202] on input "text" at bounding box center [435, 201] width 123 height 11
type input "$3,000"
click at [677, 203] on button "Next" at bounding box center [677, 213] width 50 height 71
click at [422, 200] on input "text" at bounding box center [435, 201] width 123 height 11
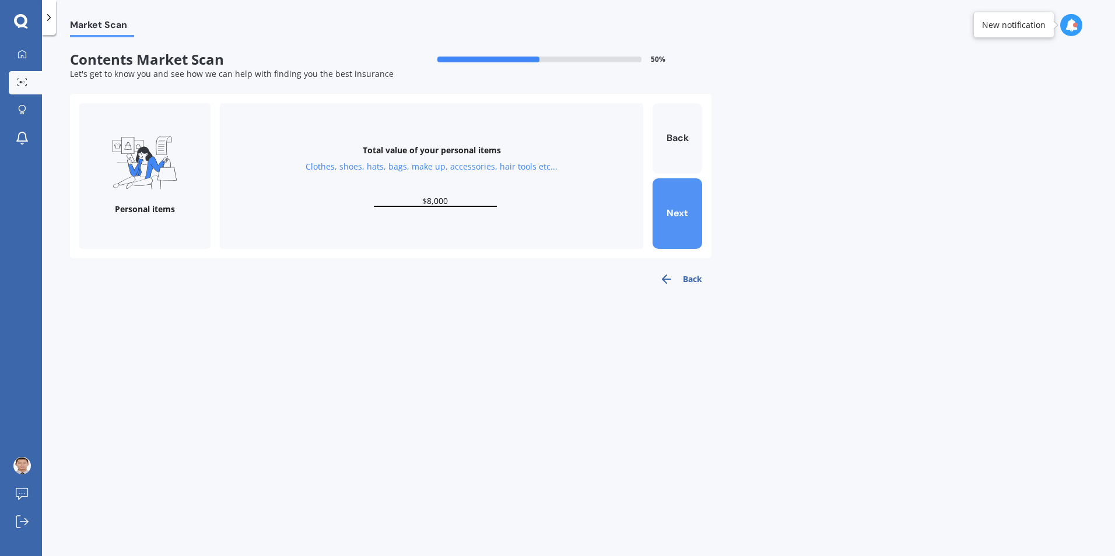
type input "$8,000"
click at [672, 212] on button "Next" at bounding box center [677, 213] width 50 height 71
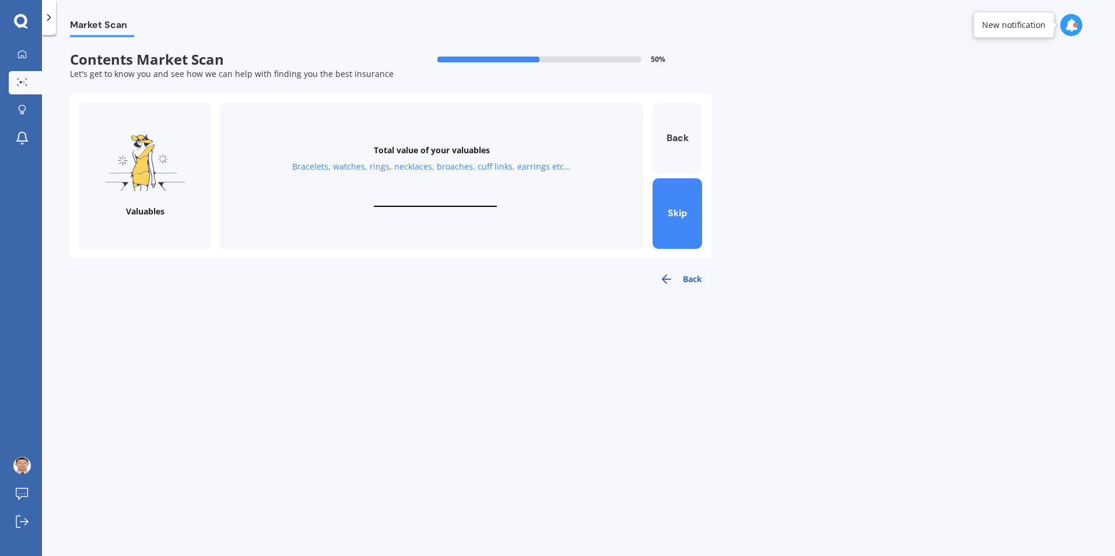
click at [414, 199] on input "text" at bounding box center [435, 201] width 123 height 11
type input "$2,500"
click at [694, 216] on button "Next" at bounding box center [677, 213] width 50 height 71
click at [423, 201] on input "text" at bounding box center [435, 201] width 123 height 11
type input "$5,000"
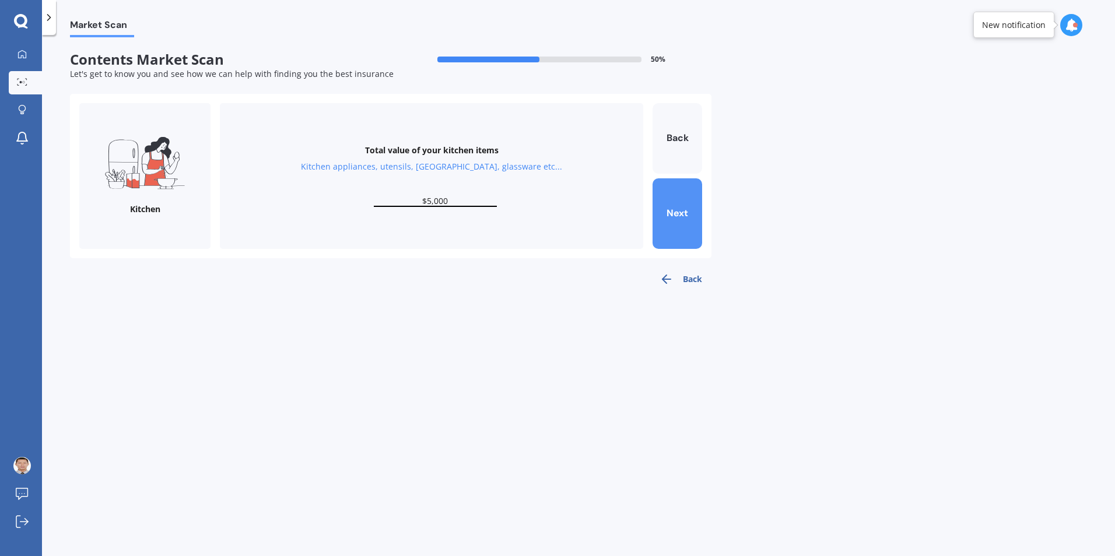
click at [669, 202] on button "Next" at bounding box center [677, 213] width 50 height 71
click at [457, 192] on div "Total value of your furniture In your bedrooms, lounge, dining, bathroom, gamin…" at bounding box center [431, 176] width 423 height 146
click at [447, 196] on input "text" at bounding box center [435, 201] width 123 height 11
click at [428, 202] on input "$9,000" at bounding box center [435, 201] width 123 height 11
type input "$11,000"
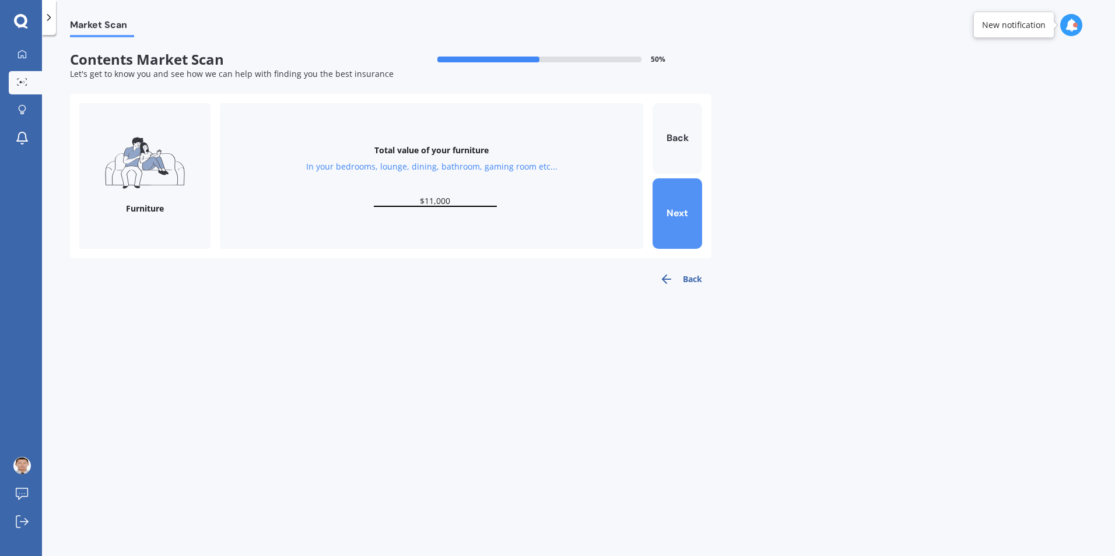
click at [670, 214] on button "Next" at bounding box center [677, 213] width 50 height 71
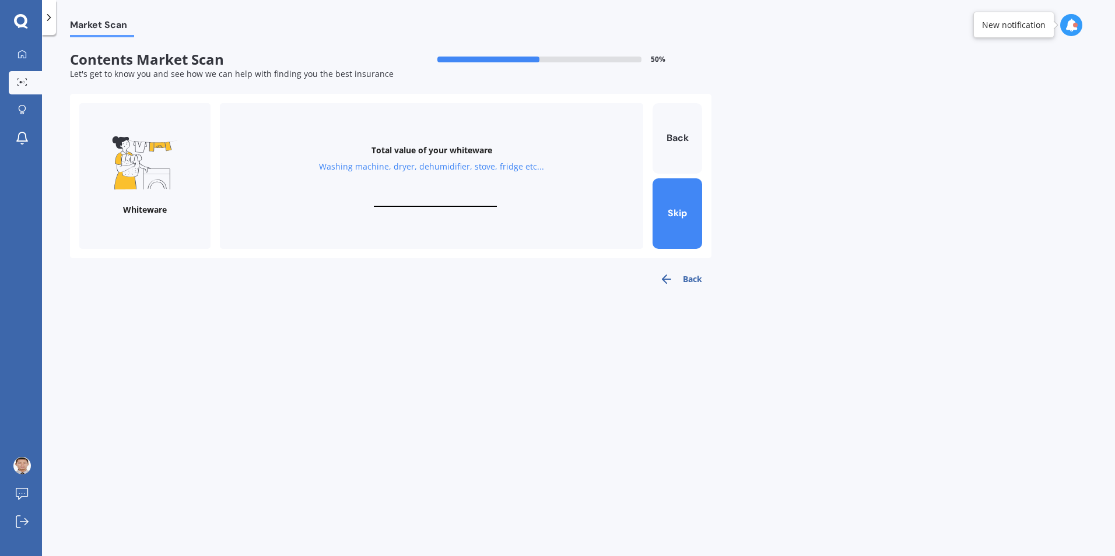
click at [440, 198] on input "text" at bounding box center [435, 201] width 123 height 11
type input "$2,500"
click at [677, 208] on button "Next" at bounding box center [677, 213] width 50 height 71
click at [409, 201] on input "text" at bounding box center [435, 201] width 123 height 11
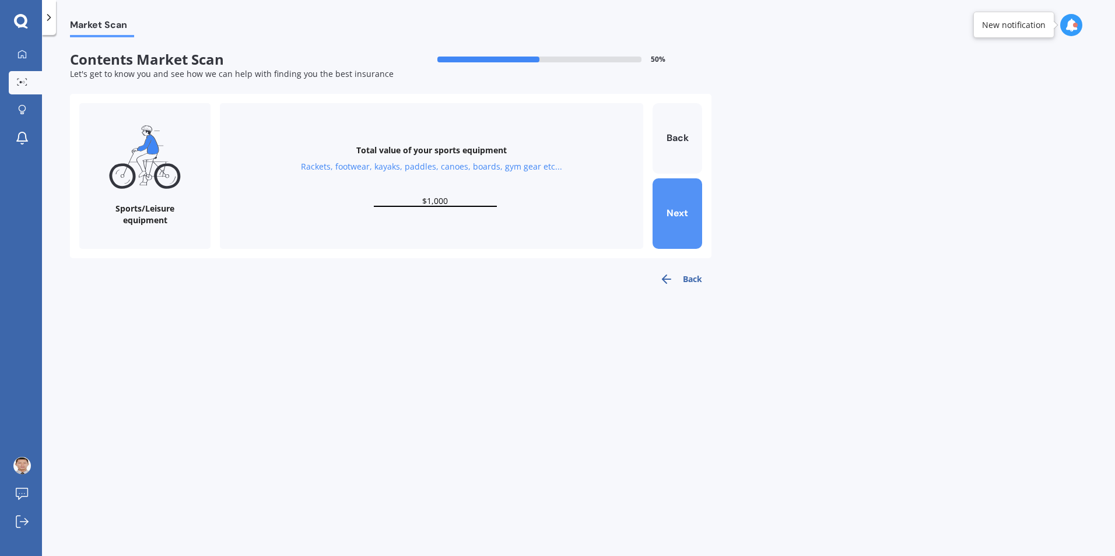
type input "$1,000"
click at [683, 216] on button "Next" at bounding box center [677, 213] width 50 height 71
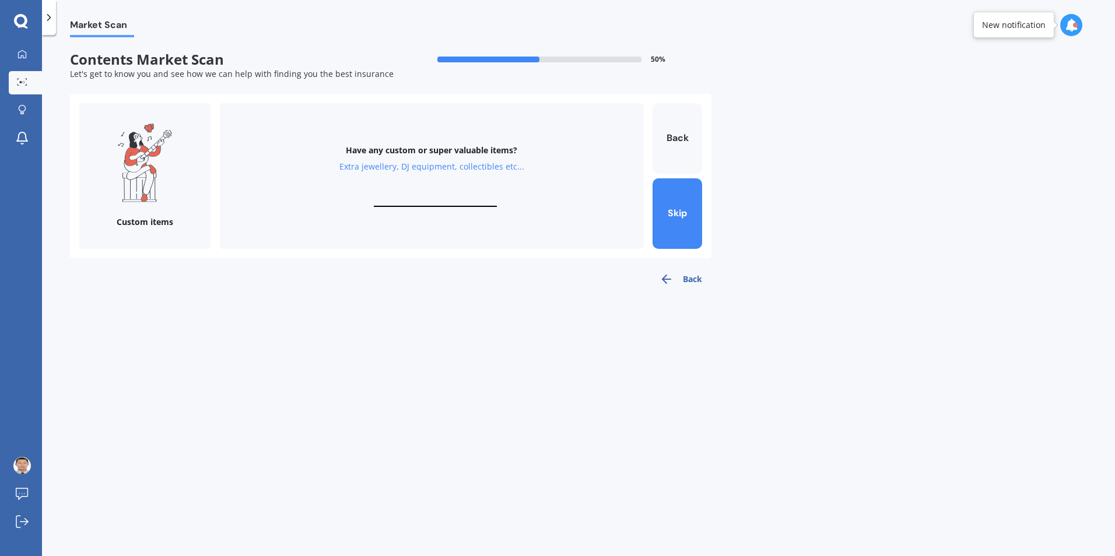
click at [429, 201] on input "text" at bounding box center [435, 201] width 123 height 11
type input "$1,000"
click at [676, 217] on button "Finish" at bounding box center [677, 213] width 50 height 71
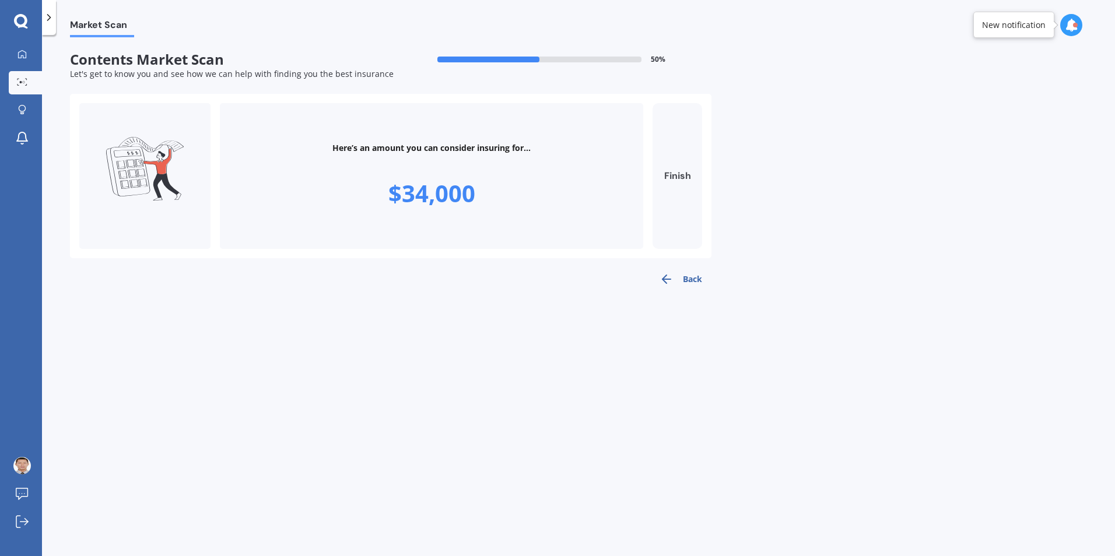
click at [677, 173] on button "Finish" at bounding box center [677, 176] width 50 height 146
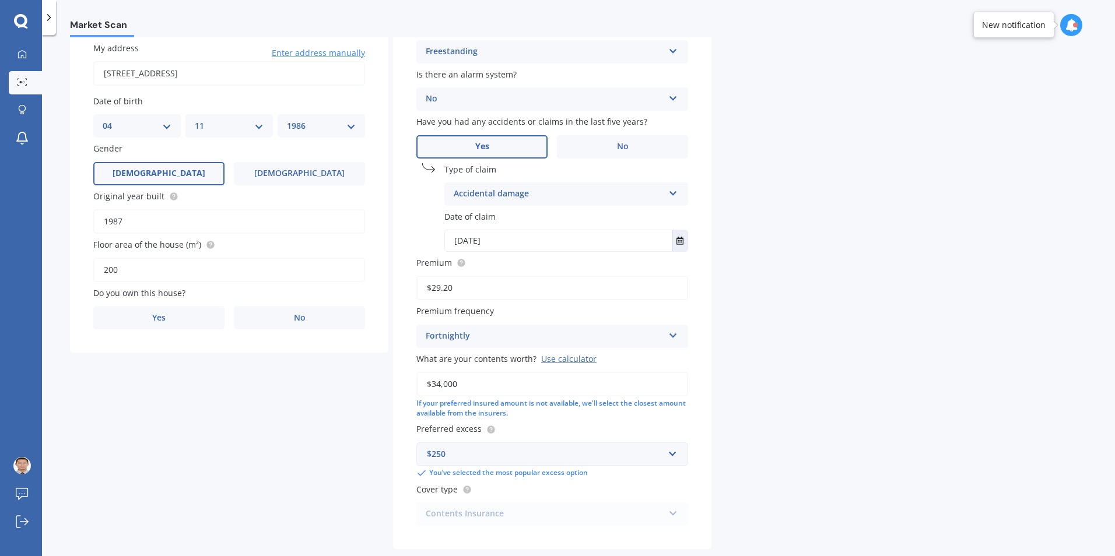
scroll to position [156, 0]
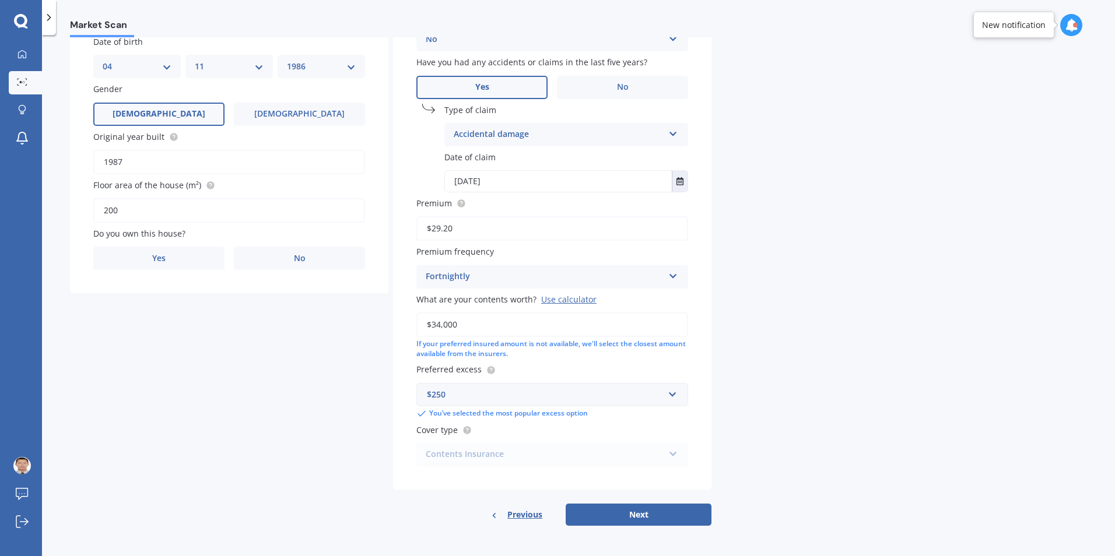
drag, startPoint x: 484, startPoint y: 326, endPoint x: 364, endPoint y: 327, distance: 120.7
click at [364, 327] on div "Details My address 90A Govett Avenue, Frankleigh Park, New Plymouth 4310 Enter …" at bounding box center [390, 232] width 641 height 588
type input "$50,000"
click at [633, 517] on button "Next" at bounding box center [639, 515] width 146 height 22
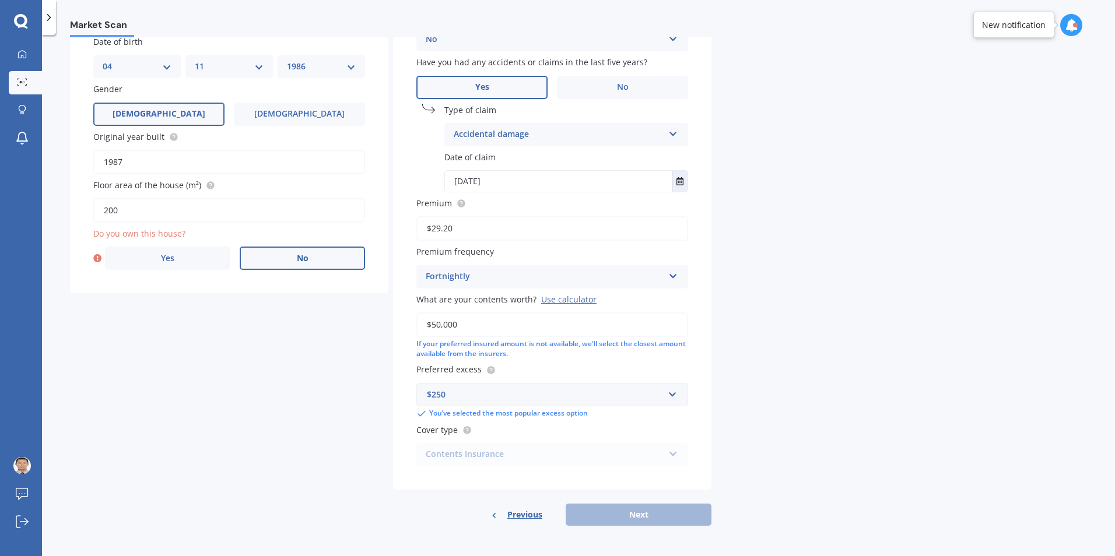
click at [278, 262] on label "No" at bounding box center [302, 258] width 125 height 23
click at [0, 0] on input "No" at bounding box center [0, 0] width 0 height 0
click at [164, 301] on div "Select occupant" at bounding box center [222, 306] width 238 height 14
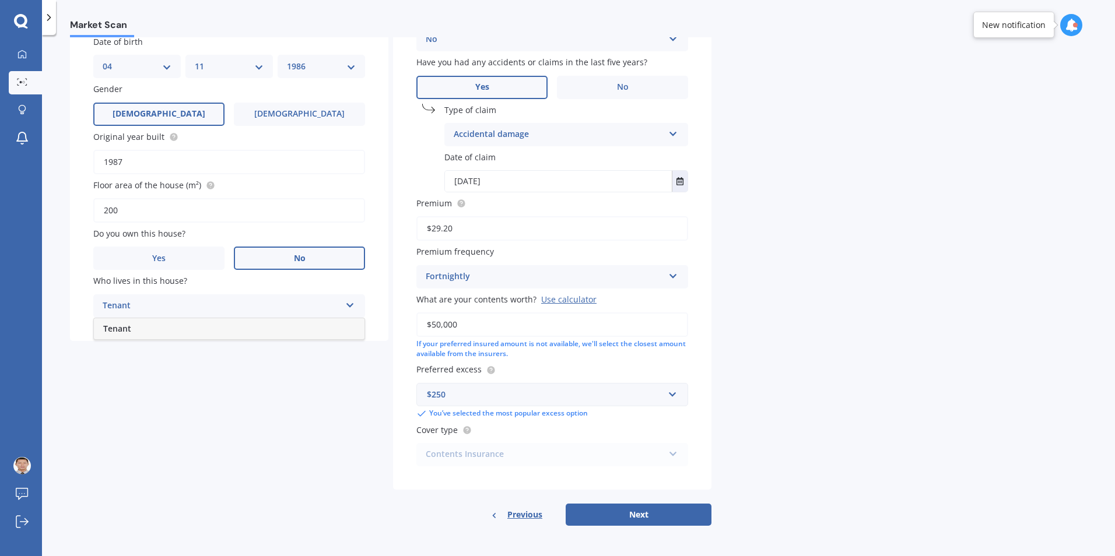
click at [131, 325] on span "Tenant" at bounding box center [117, 328] width 28 height 11
click at [625, 520] on button "Next" at bounding box center [639, 515] width 146 height 22
select select "04"
select select "11"
select select "1986"
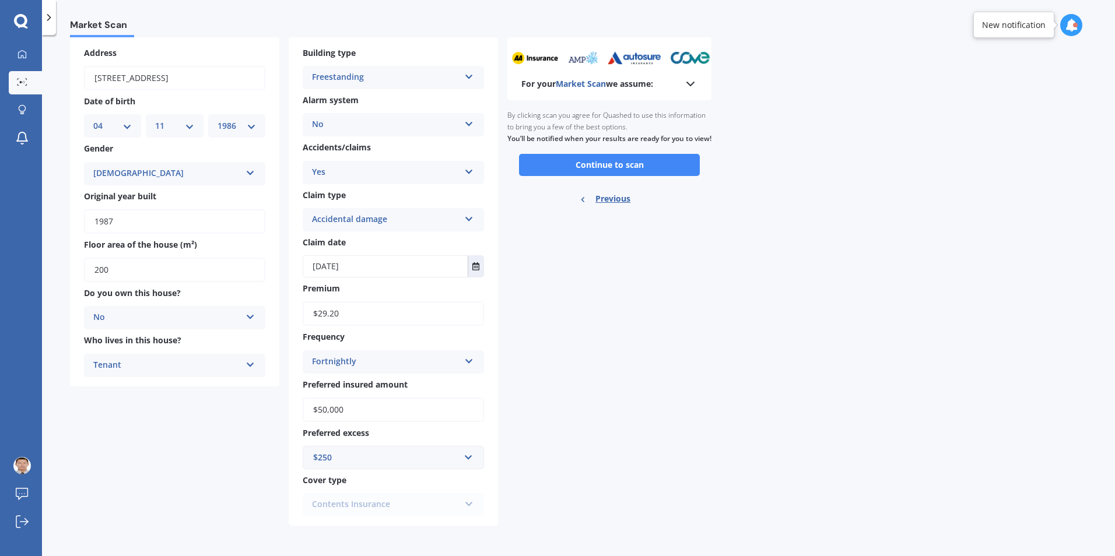
scroll to position [0, 0]
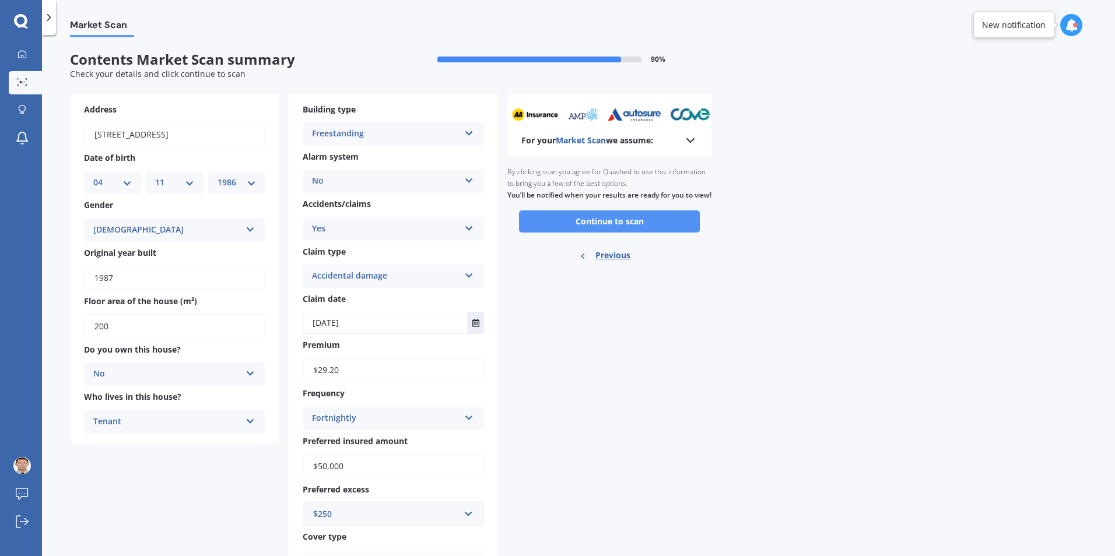
click at [562, 227] on button "Continue to scan" at bounding box center [609, 221] width 181 height 22
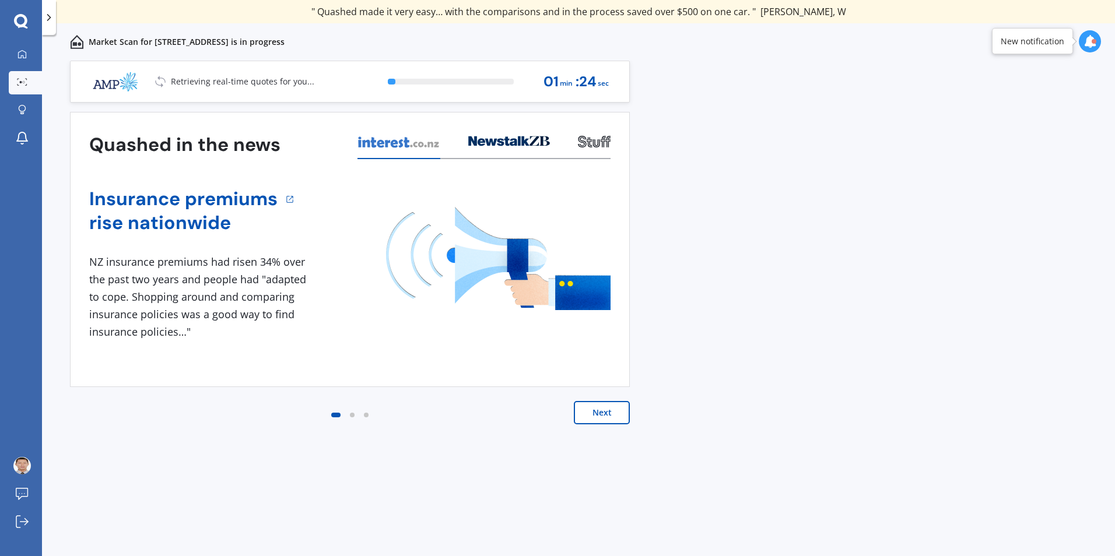
click at [601, 417] on button "Next" at bounding box center [602, 412] width 56 height 23
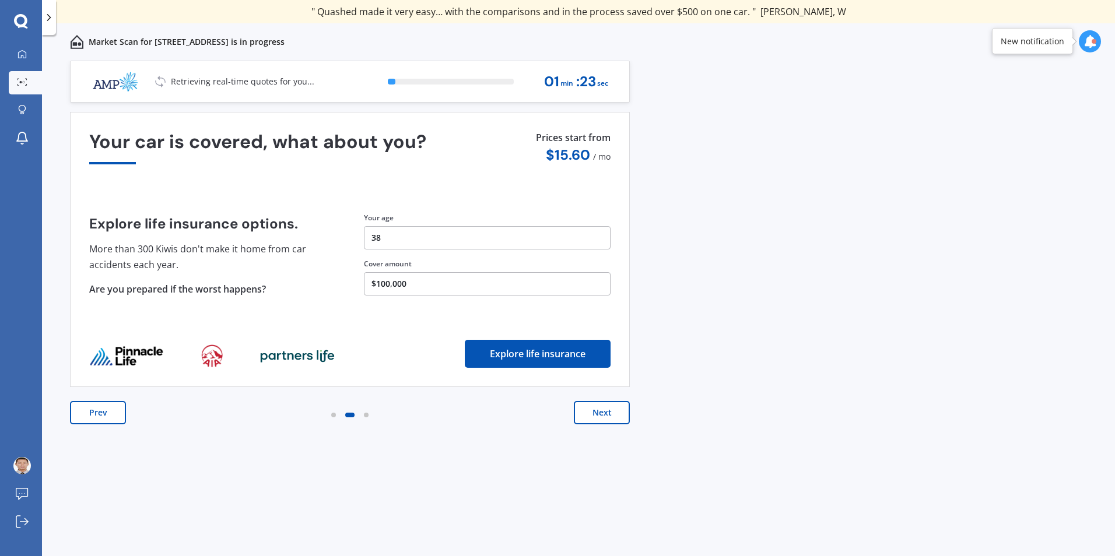
click at [601, 417] on button "Next" at bounding box center [602, 412] width 56 height 23
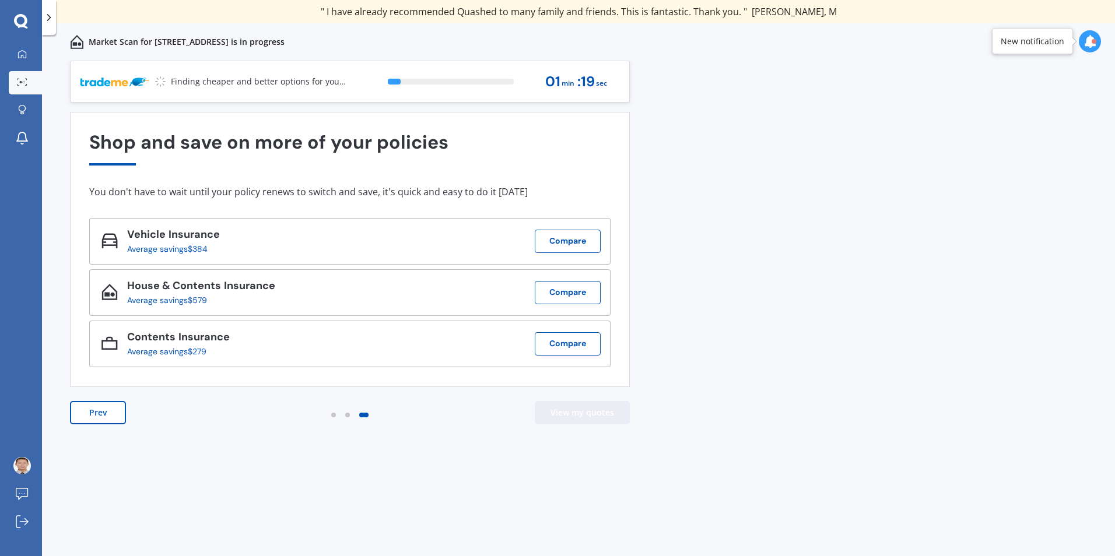
click at [589, 410] on button "View my quotes" at bounding box center [582, 412] width 95 height 23
click at [1087, 37] on icon at bounding box center [1089, 41] width 13 height 13
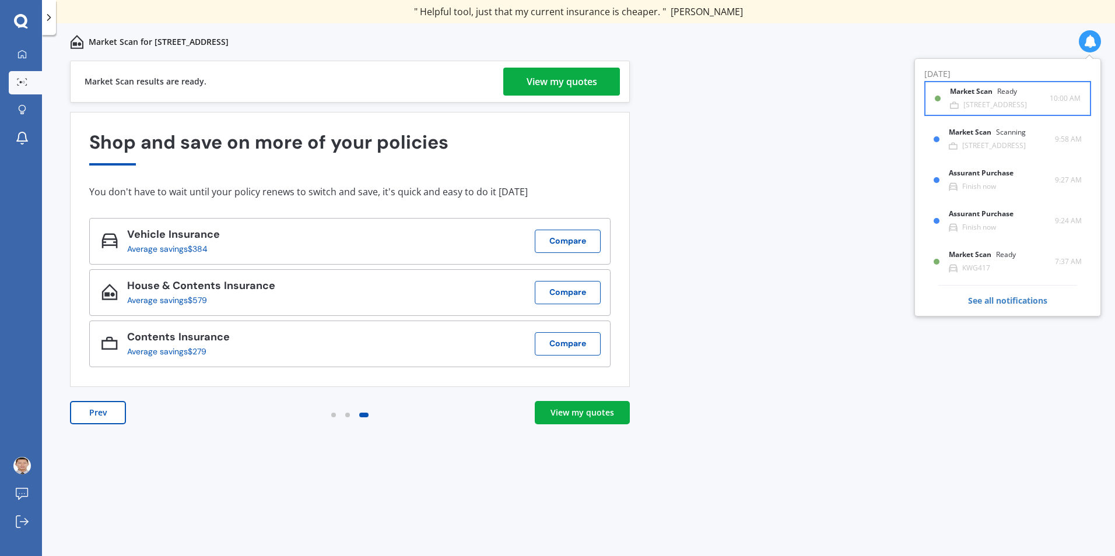
click at [971, 85] on div "Market Scan Ready 90A Govett Avenue, Frankleigh Park, New Plymouth 4310 10:00 A…" at bounding box center [1008, 98] width 146 height 33
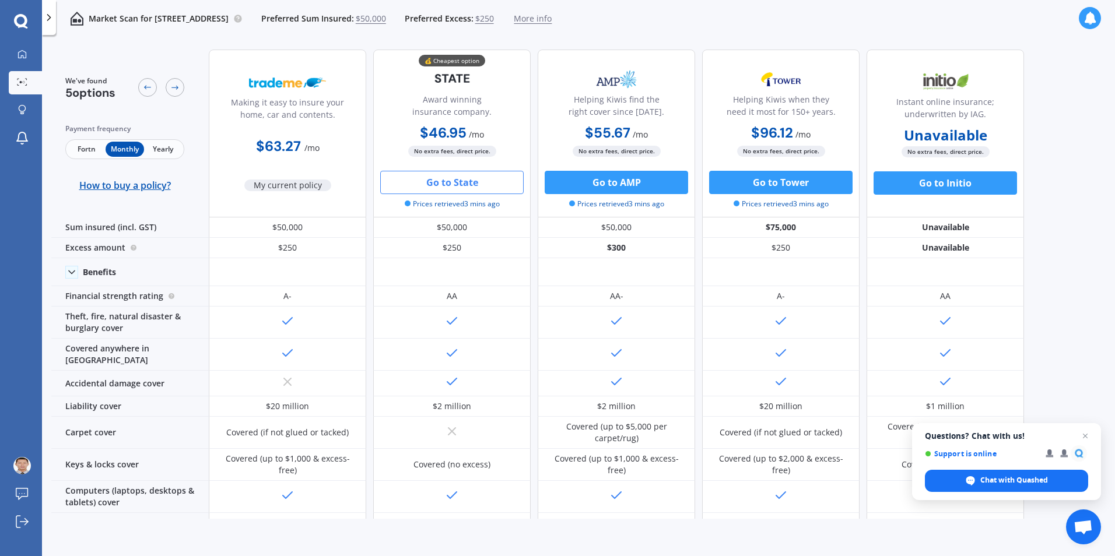
click at [434, 181] on button "Go to State" at bounding box center [451, 182] width 143 height 23
